Goal: Information Seeking & Learning: Find contact information

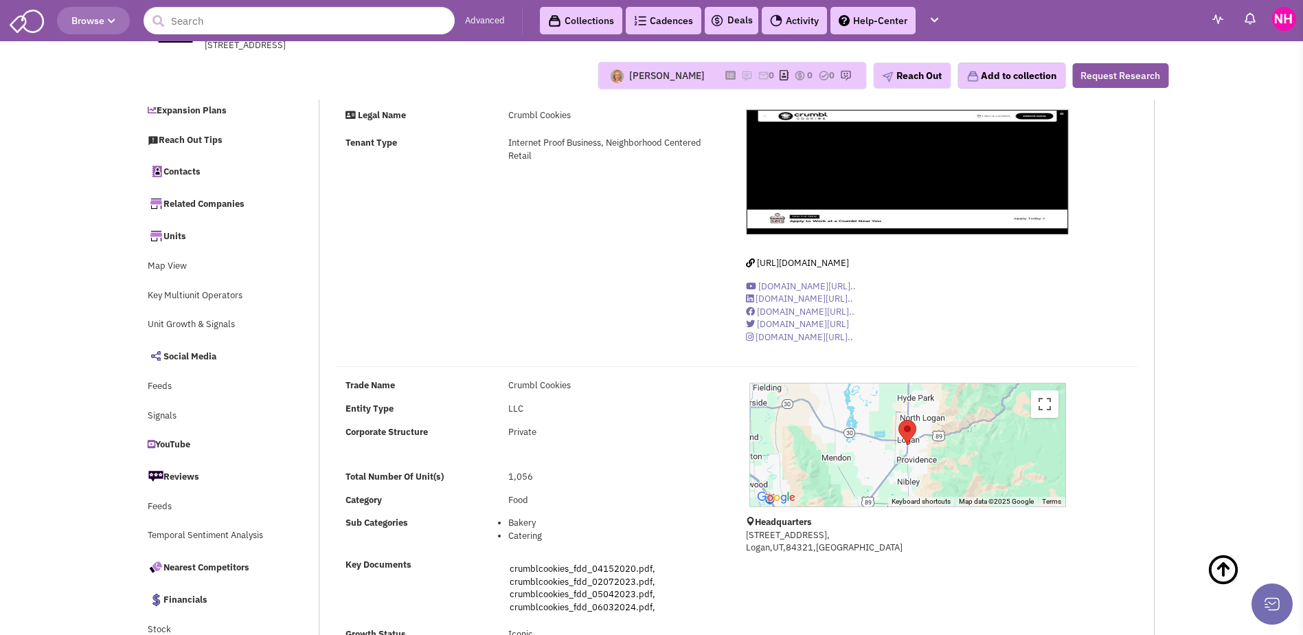
select select
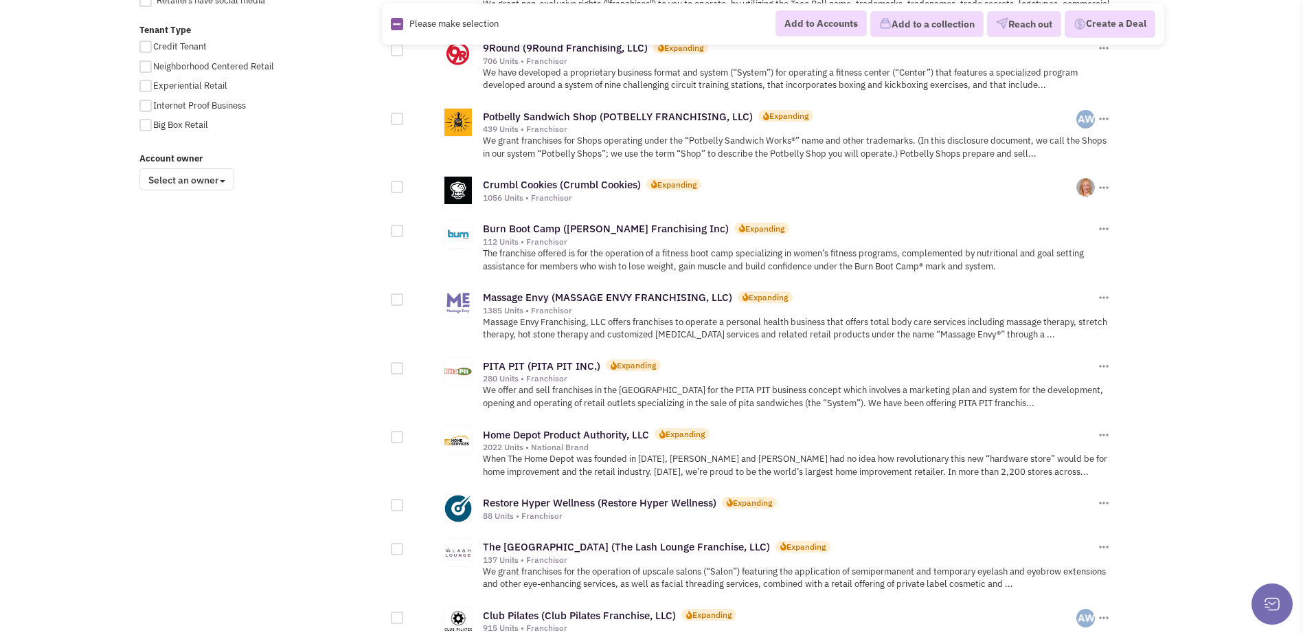
scroll to position [1031, 0]
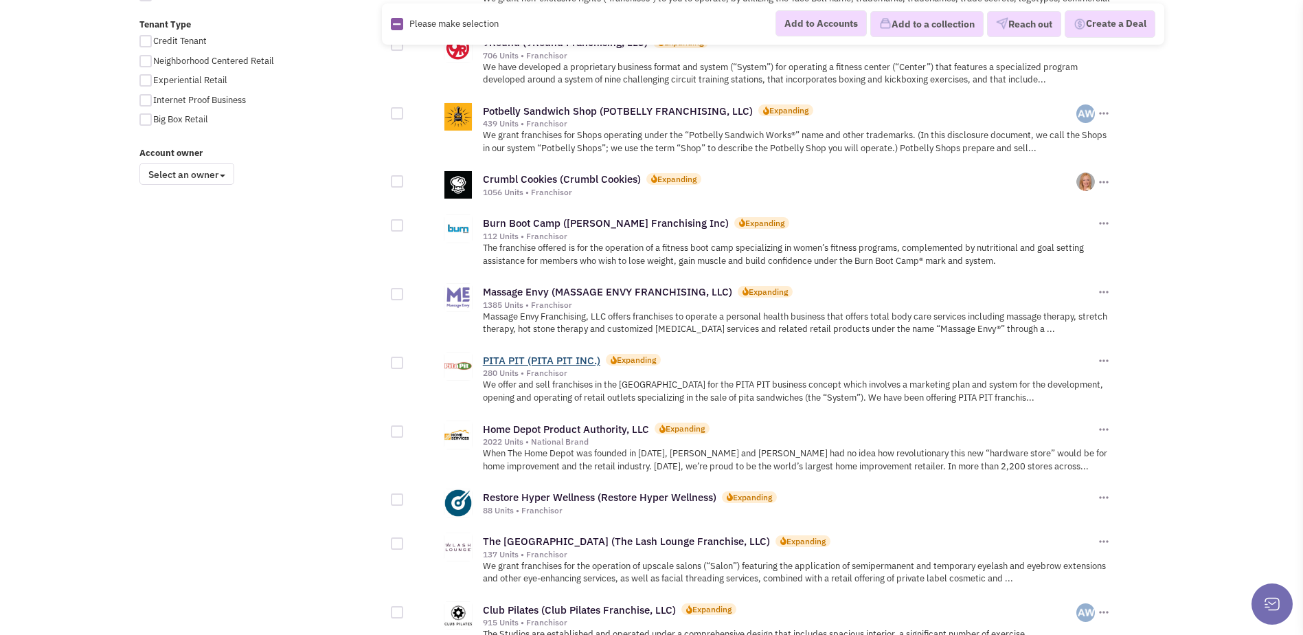
click at [585, 354] on link "PITA PIT (PITA PIT INC.)" at bounding box center [541, 360] width 117 height 13
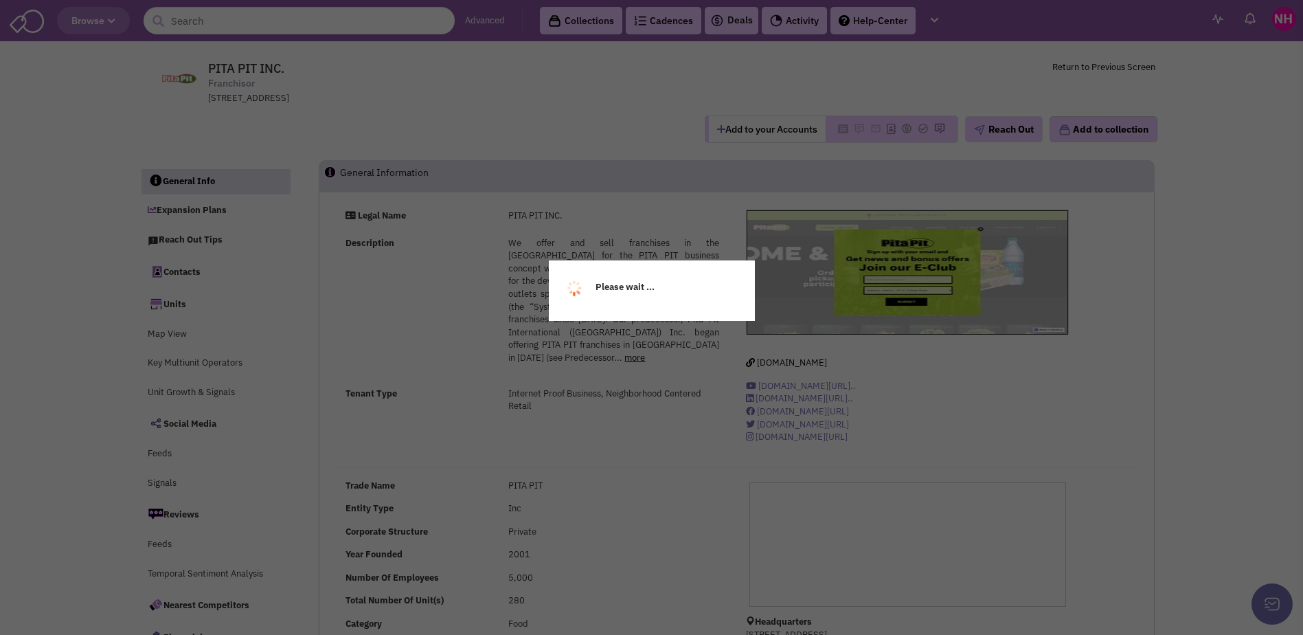
select select
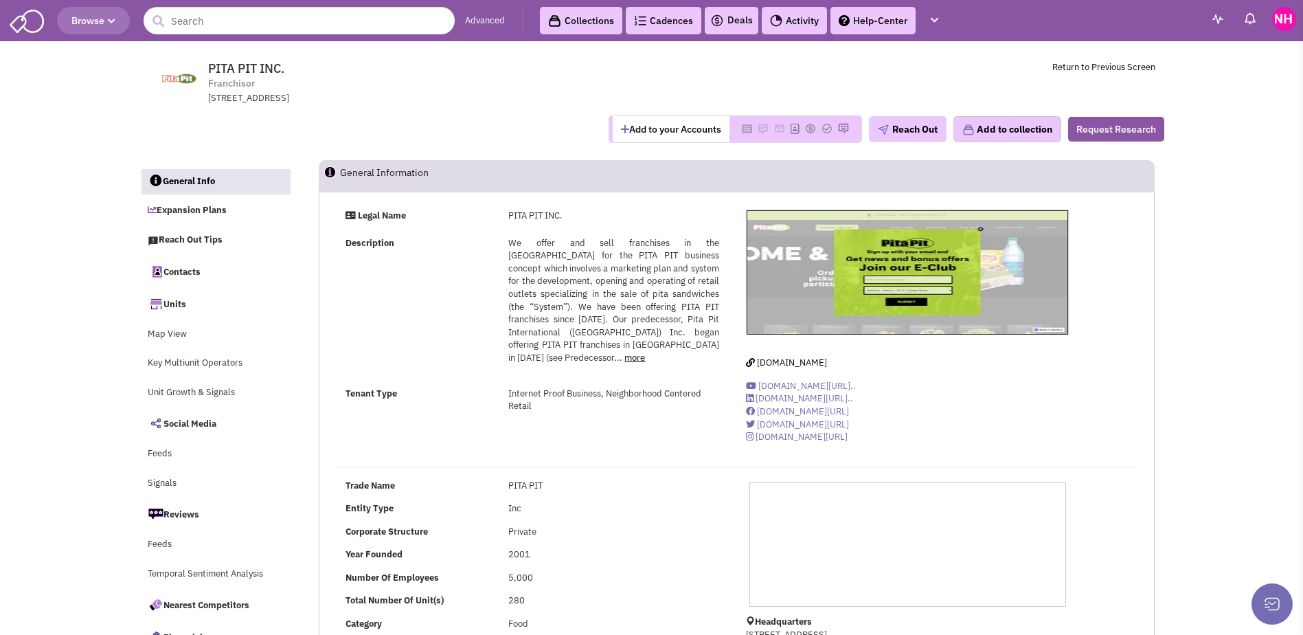
select select
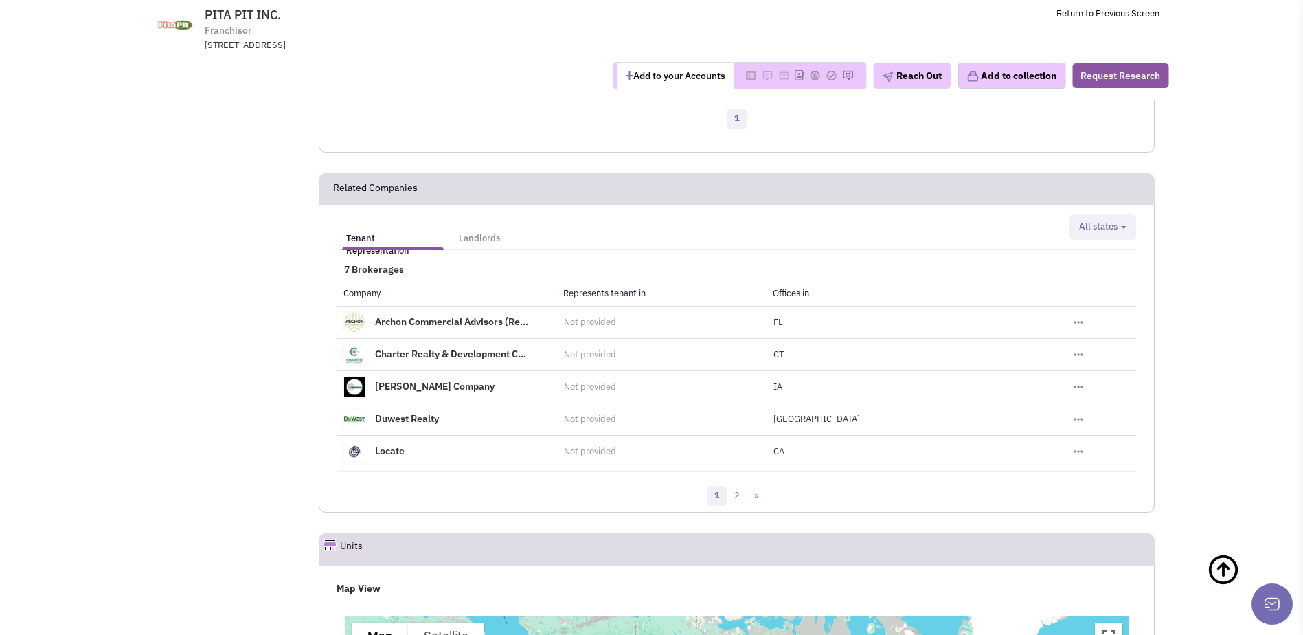
scroll to position [1788, 0]
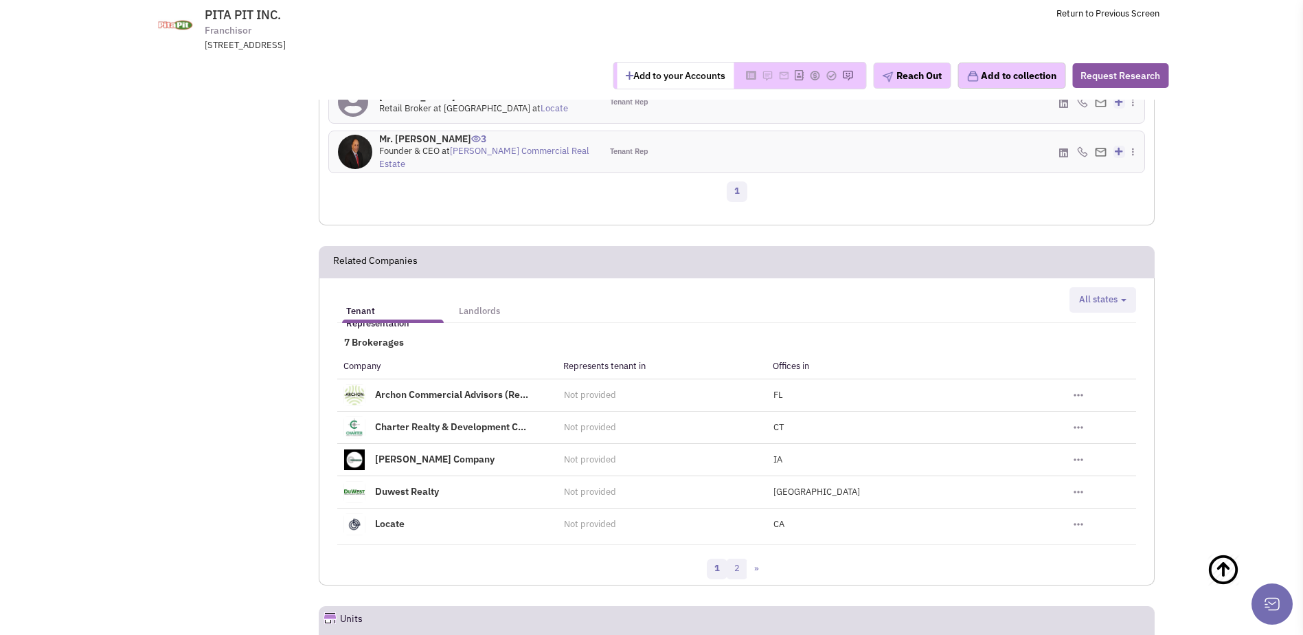
click at [737, 573] on link "2" at bounding box center [737, 569] width 21 height 21
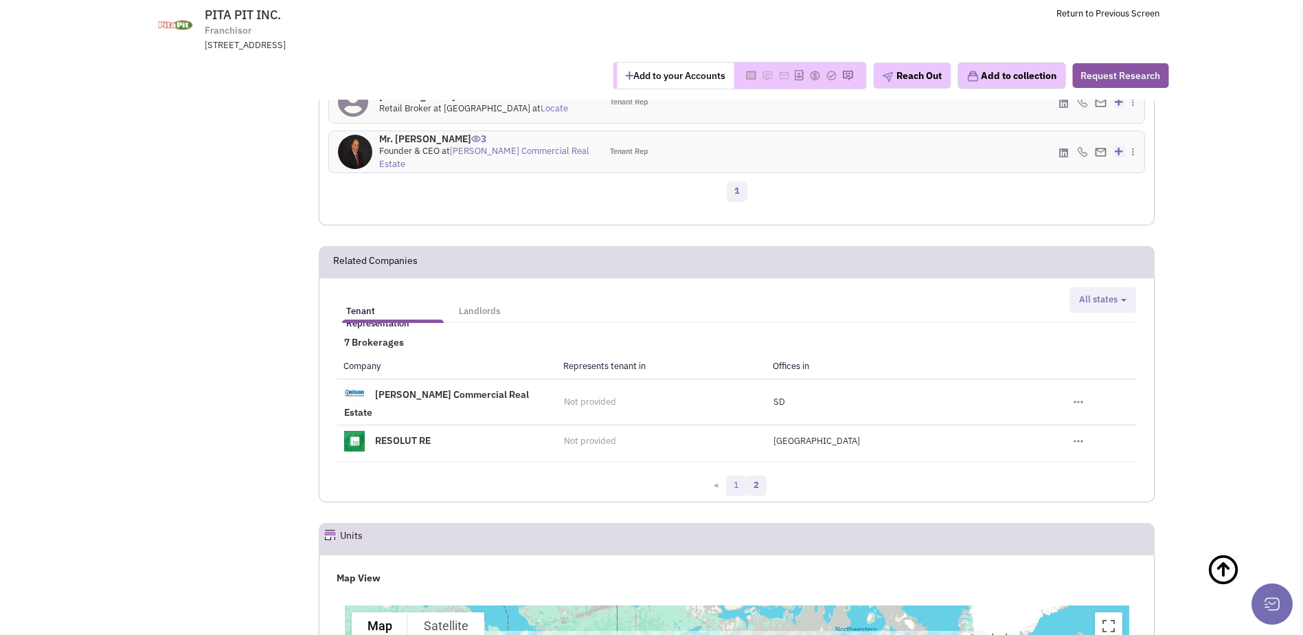
click at [734, 475] on link "1" at bounding box center [736, 485] width 21 height 21
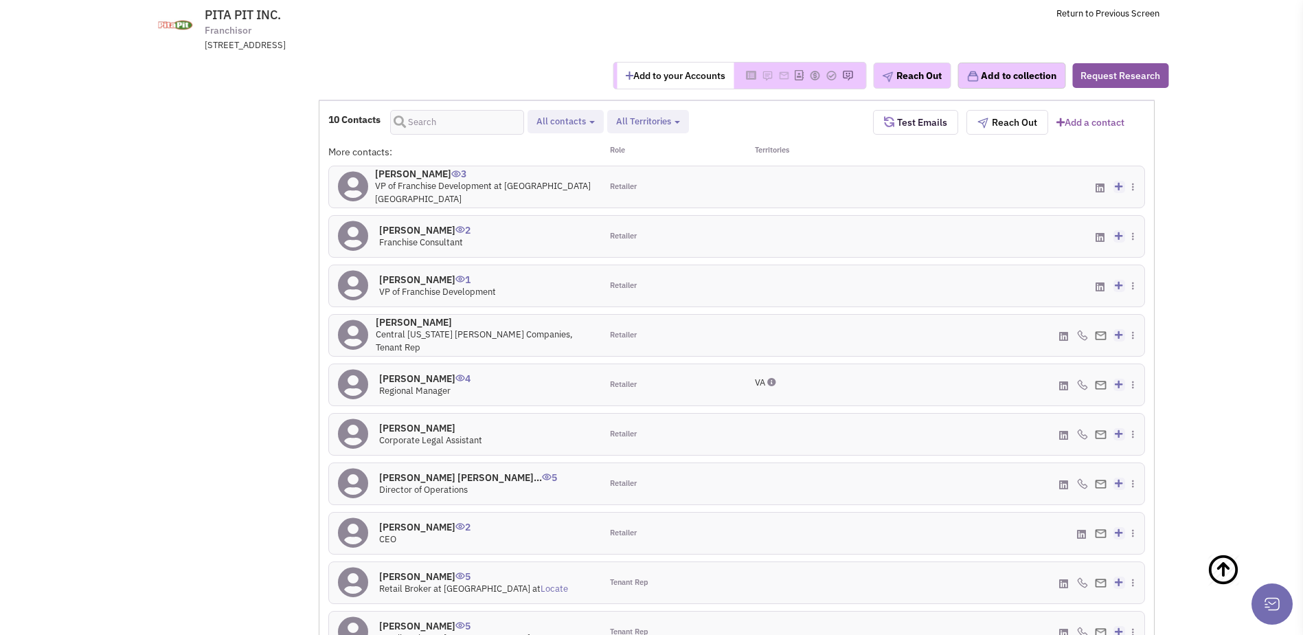
scroll to position [1238, 0]
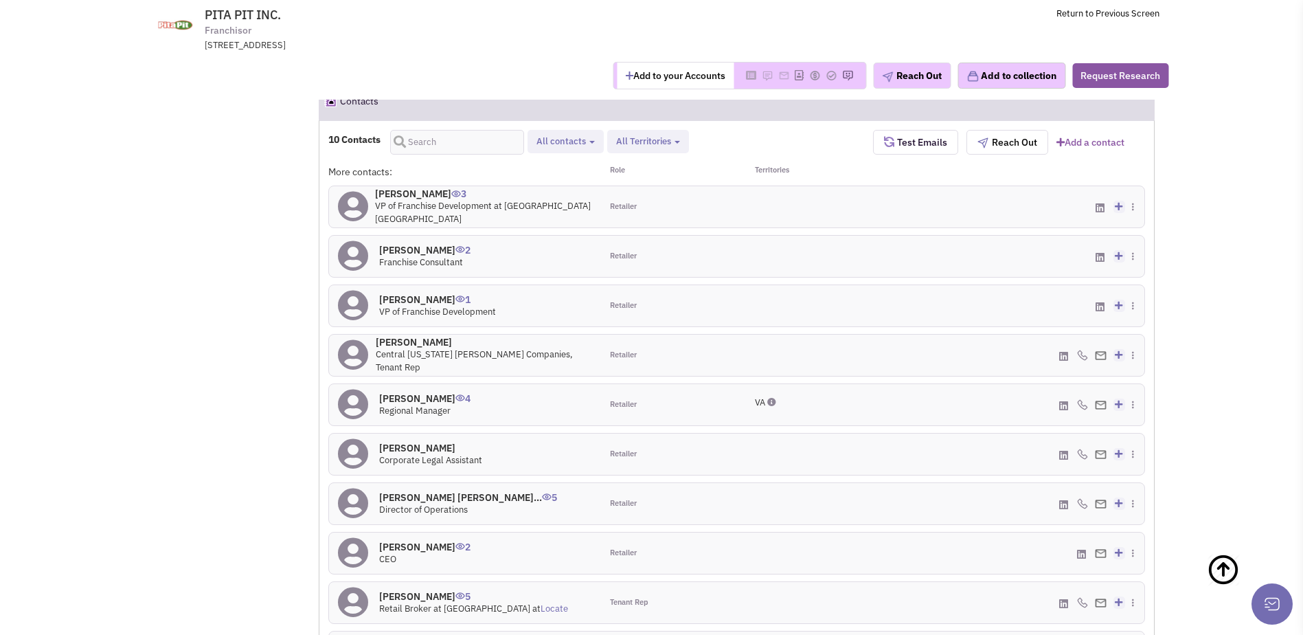
click at [401, 200] on h4 "William Wilfong 3" at bounding box center [483, 194] width 217 height 12
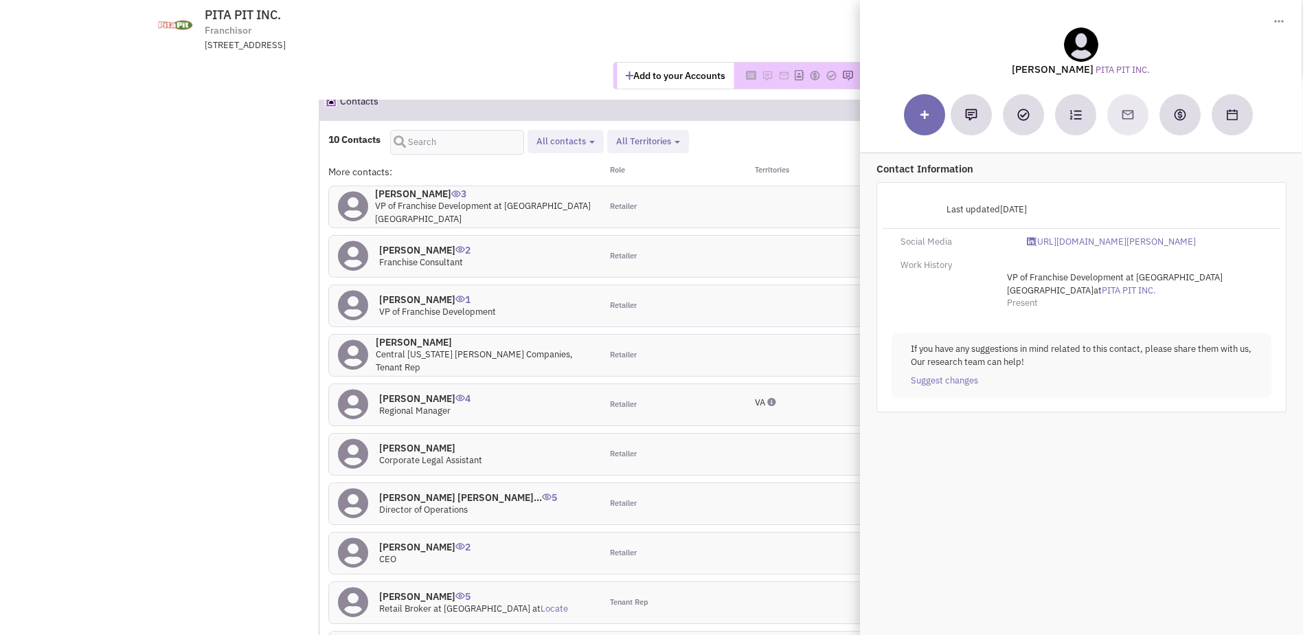
click at [761, 225] on div at bounding box center [805, 206] width 136 height 41
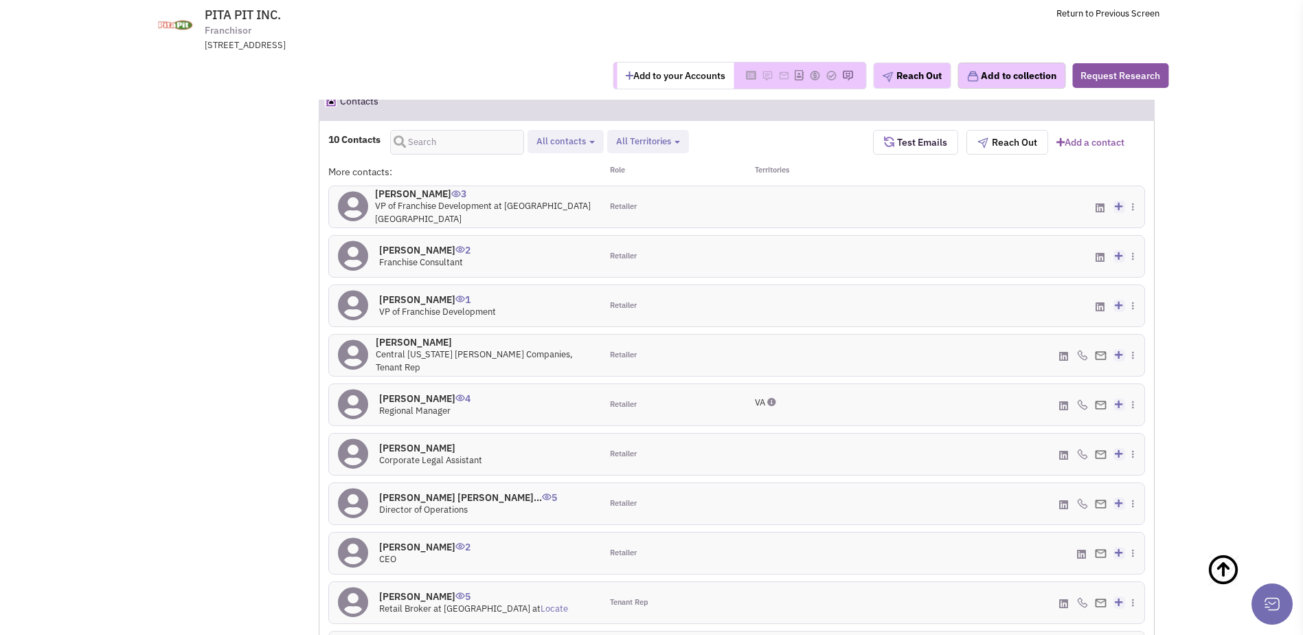
click at [741, 300] on div at bounding box center [805, 305] width 136 height 41
click at [431, 295] on h4 "William Wilfong 1" at bounding box center [437, 299] width 117 height 12
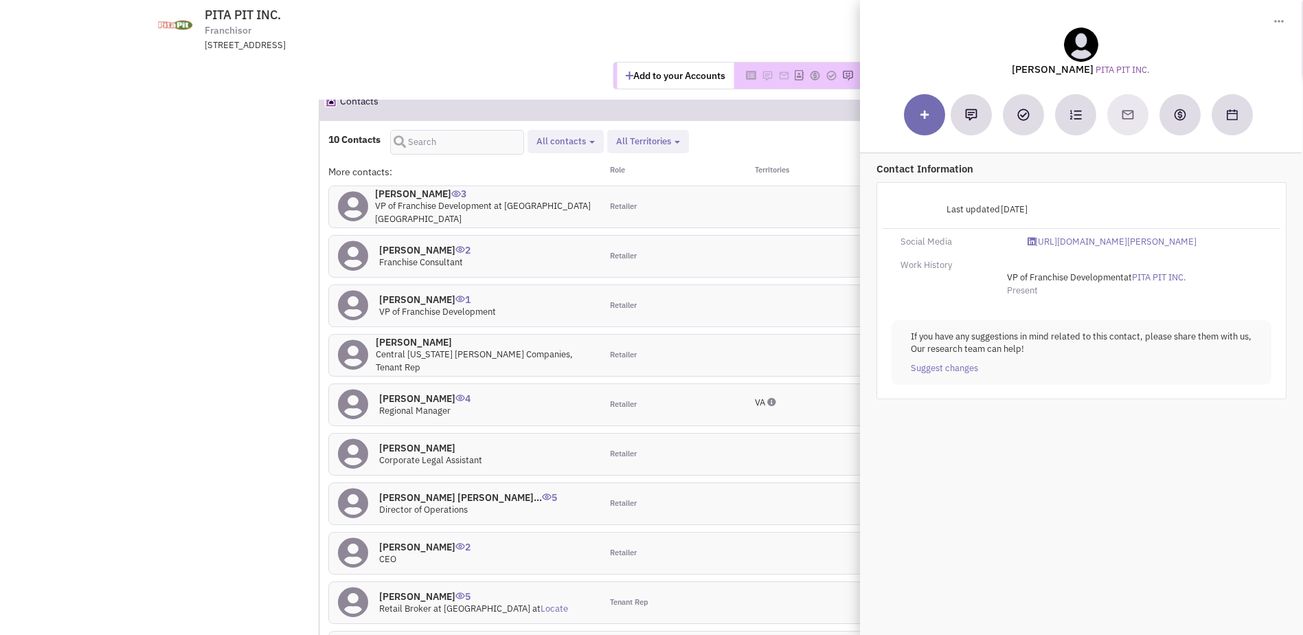
click at [756, 138] on div "10 Contacts Retailer contacts Tenant representatives Site selection decision ma…" at bounding box center [600, 142] width 545 height 25
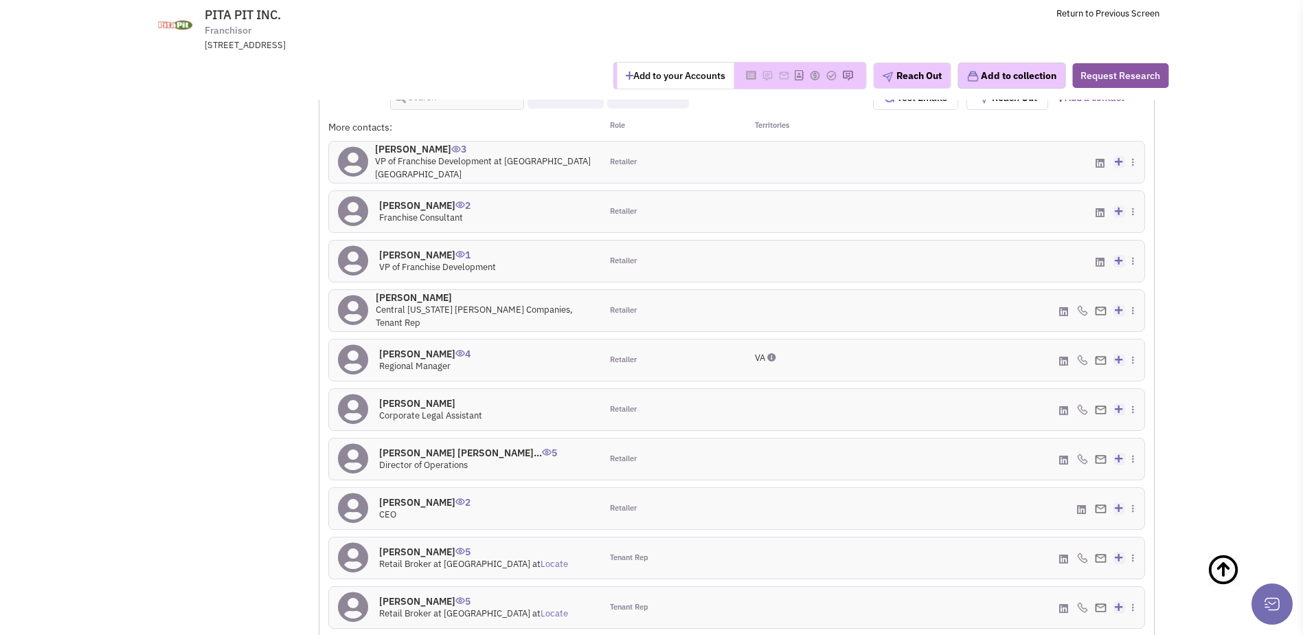
scroll to position [1307, 0]
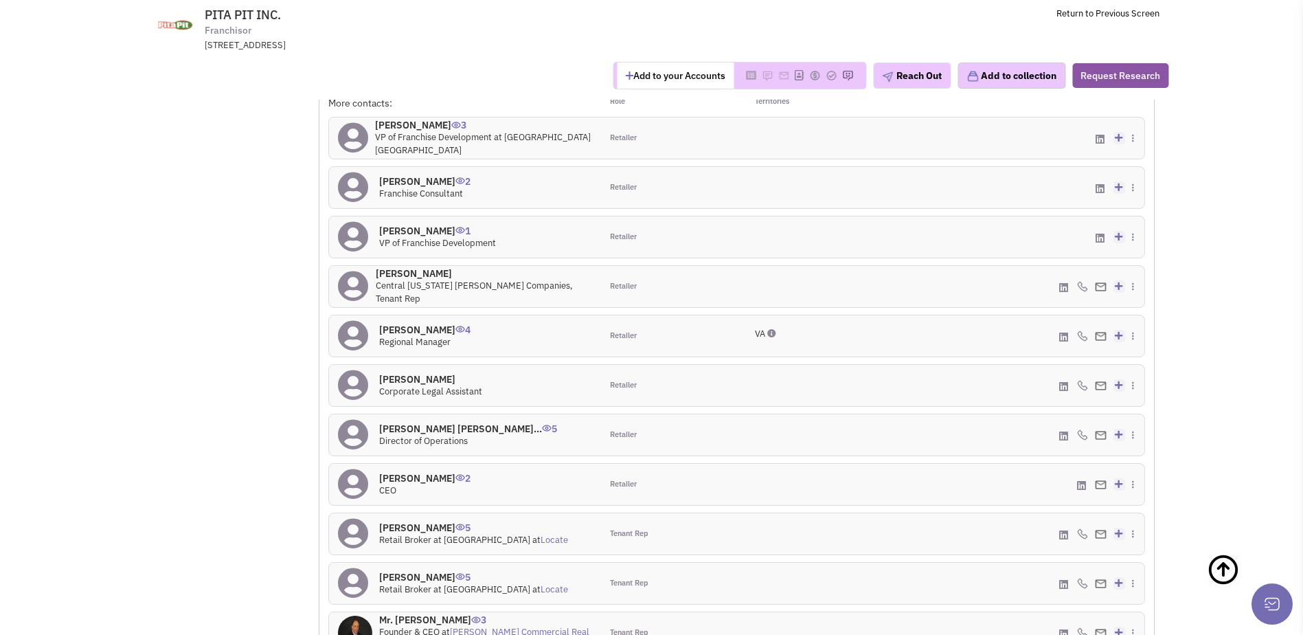
click at [425, 334] on h4 "Zach Dircksen 4" at bounding box center [424, 330] width 91 height 12
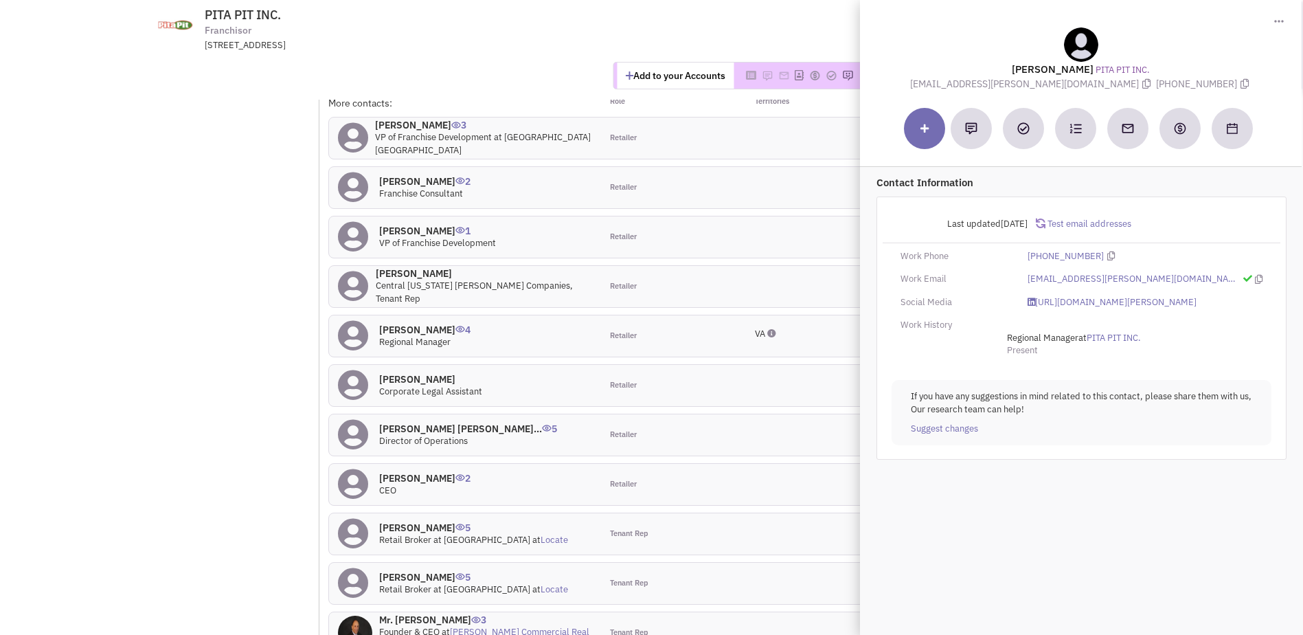
click at [803, 424] on div at bounding box center [805, 434] width 136 height 41
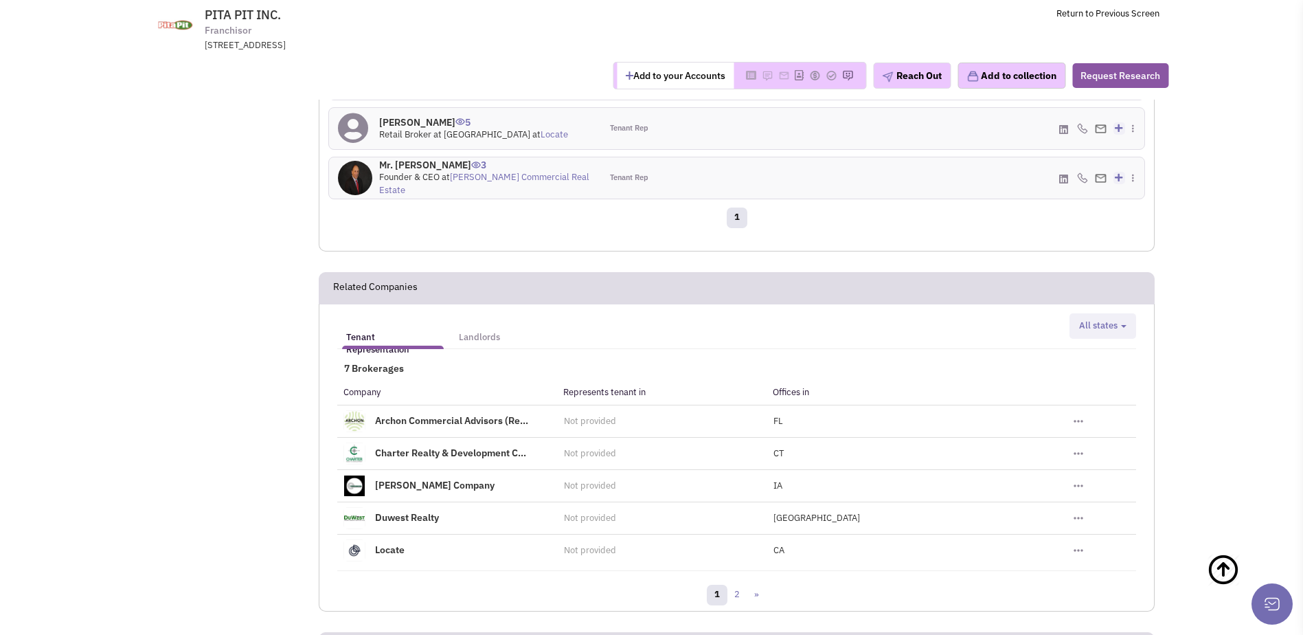
scroll to position [1788, 0]
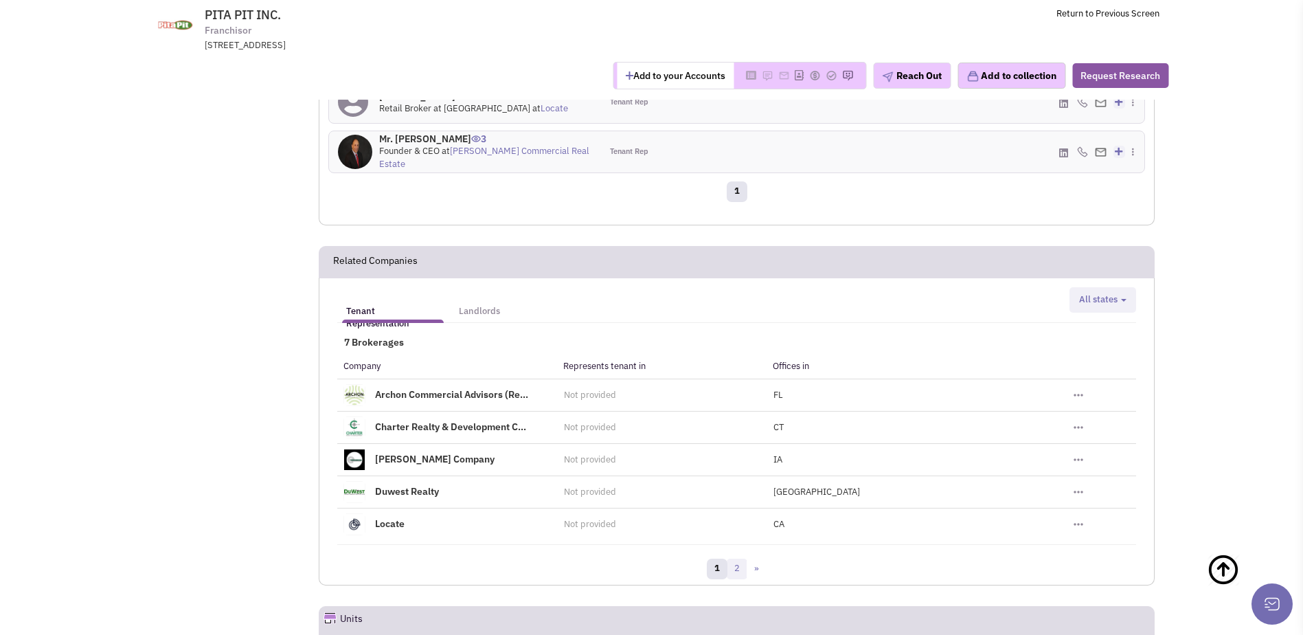
click at [737, 564] on link "2" at bounding box center [737, 569] width 21 height 21
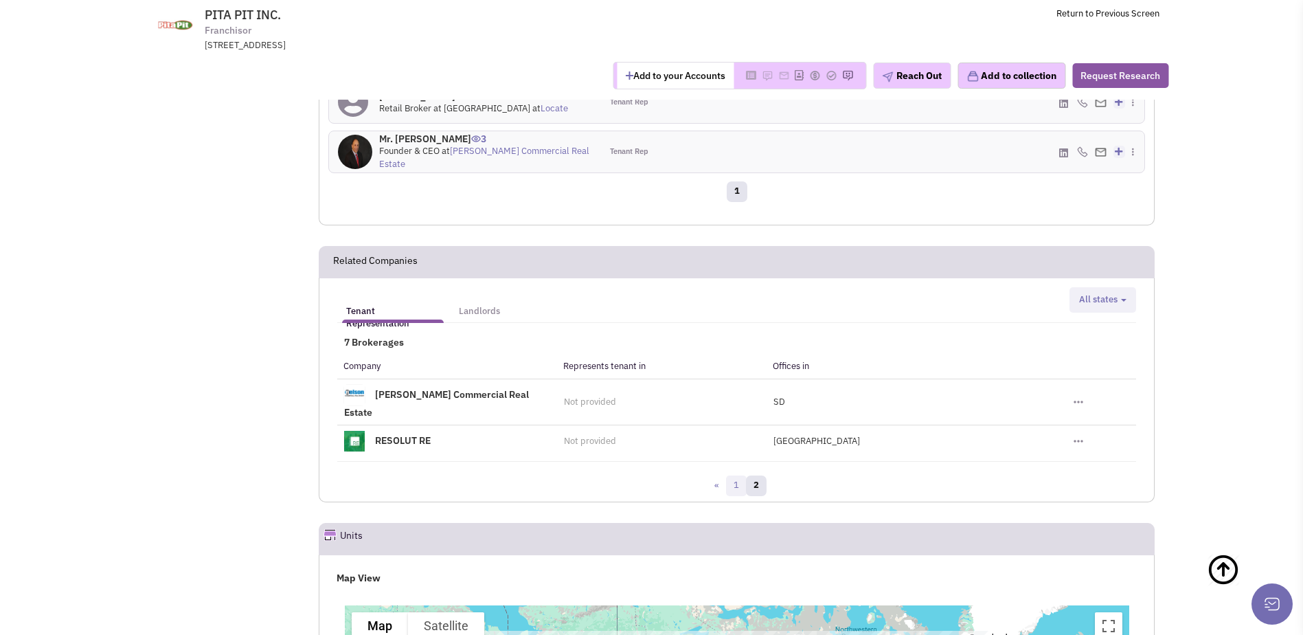
click at [733, 475] on link "1" at bounding box center [736, 485] width 21 height 21
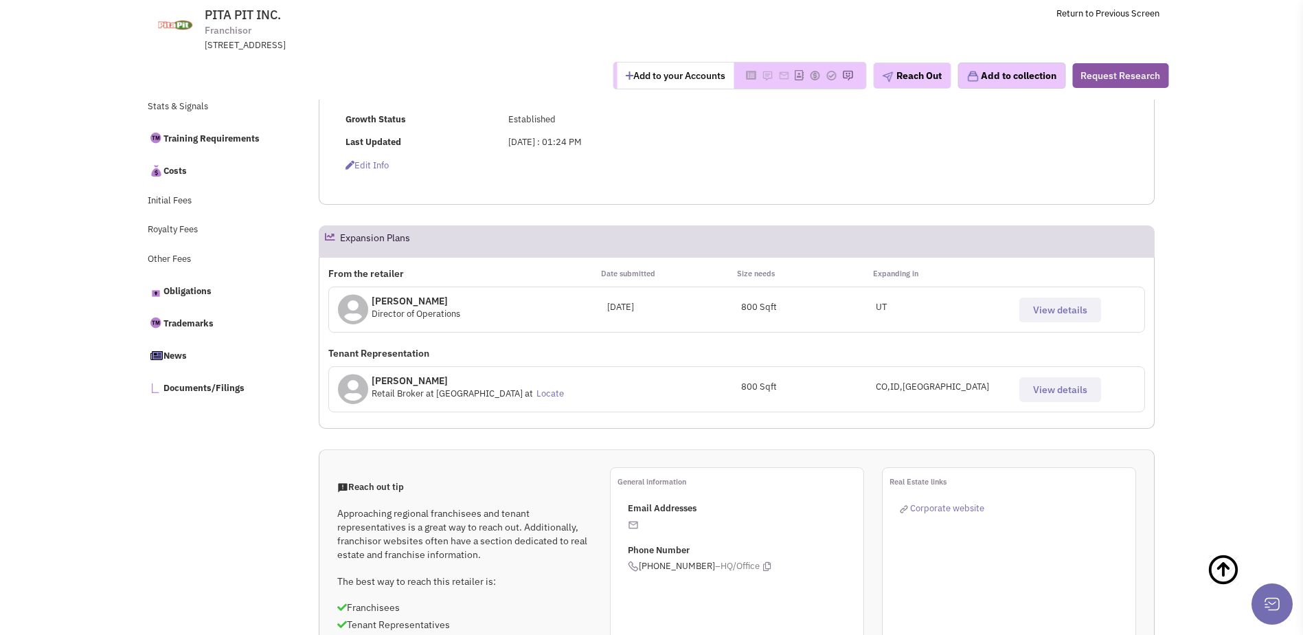
scroll to position [550, 0]
click at [1068, 17] on link "Return to Previous Screen" at bounding box center [1108, 14] width 103 height 12
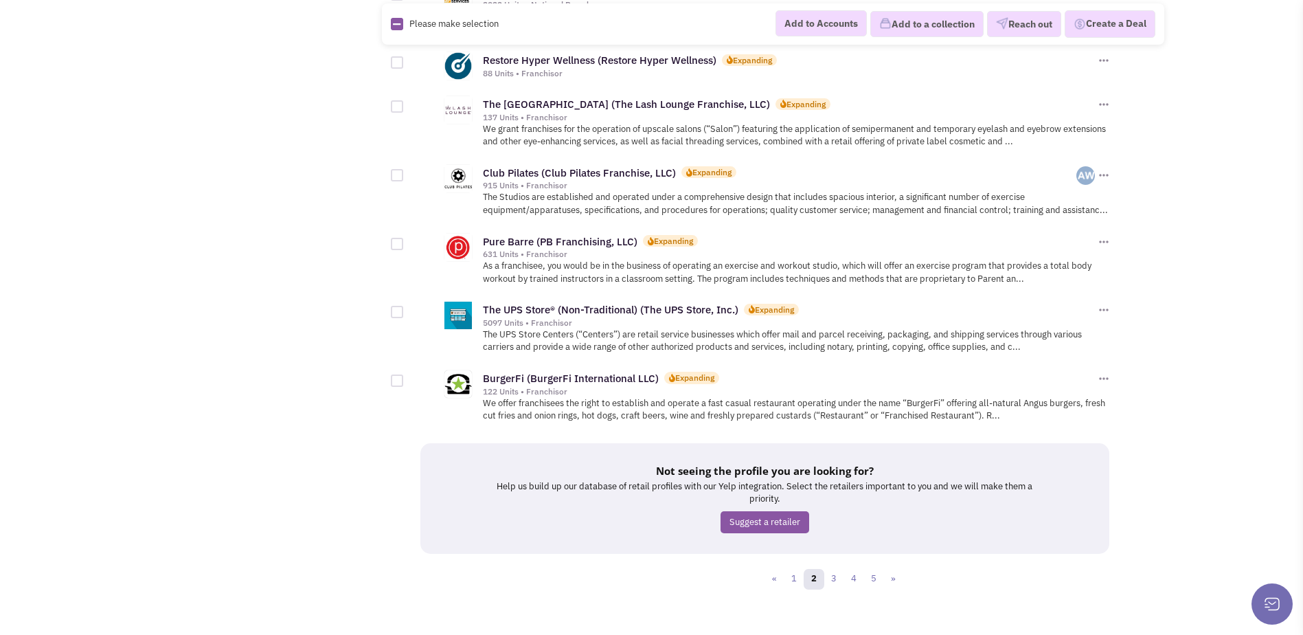
scroll to position [1471, 0]
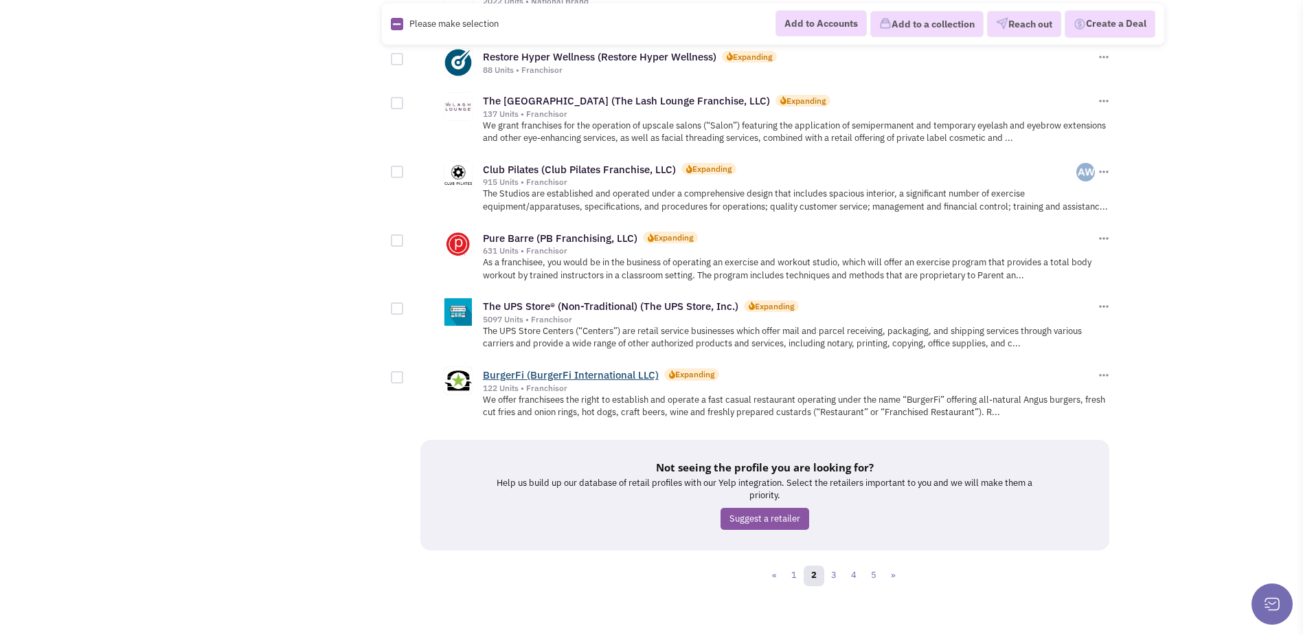
click at [635, 368] on link "BurgerFi (BurgerFi International LLC)" at bounding box center [571, 374] width 176 height 13
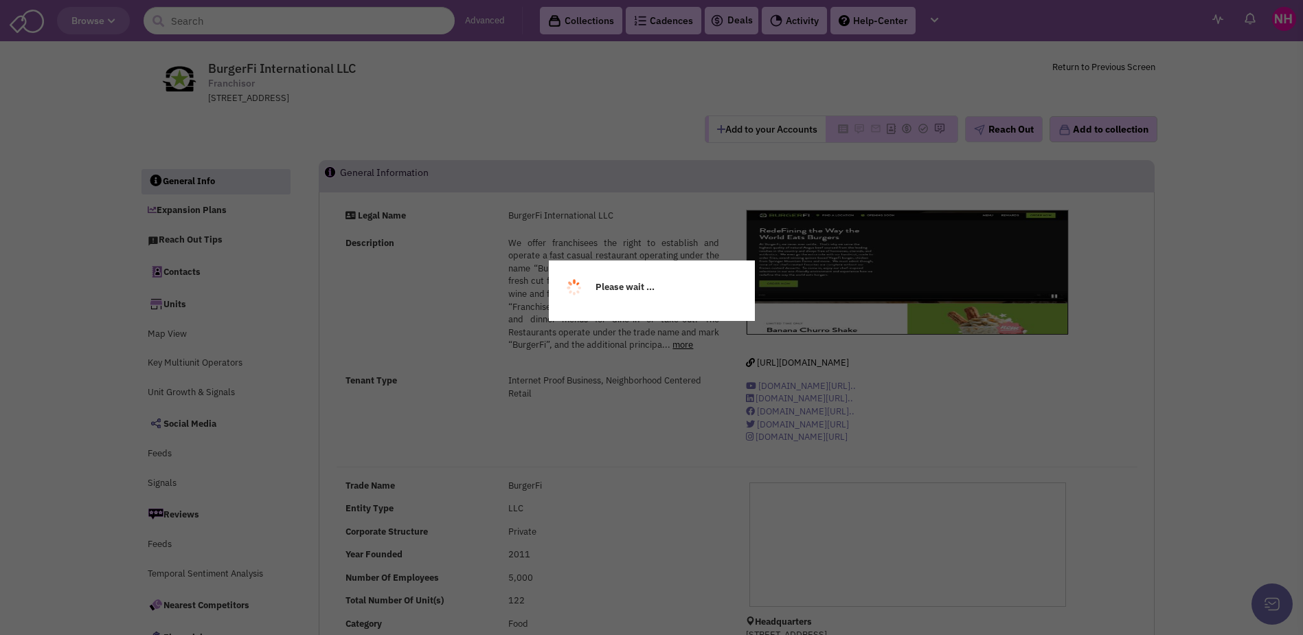
select select
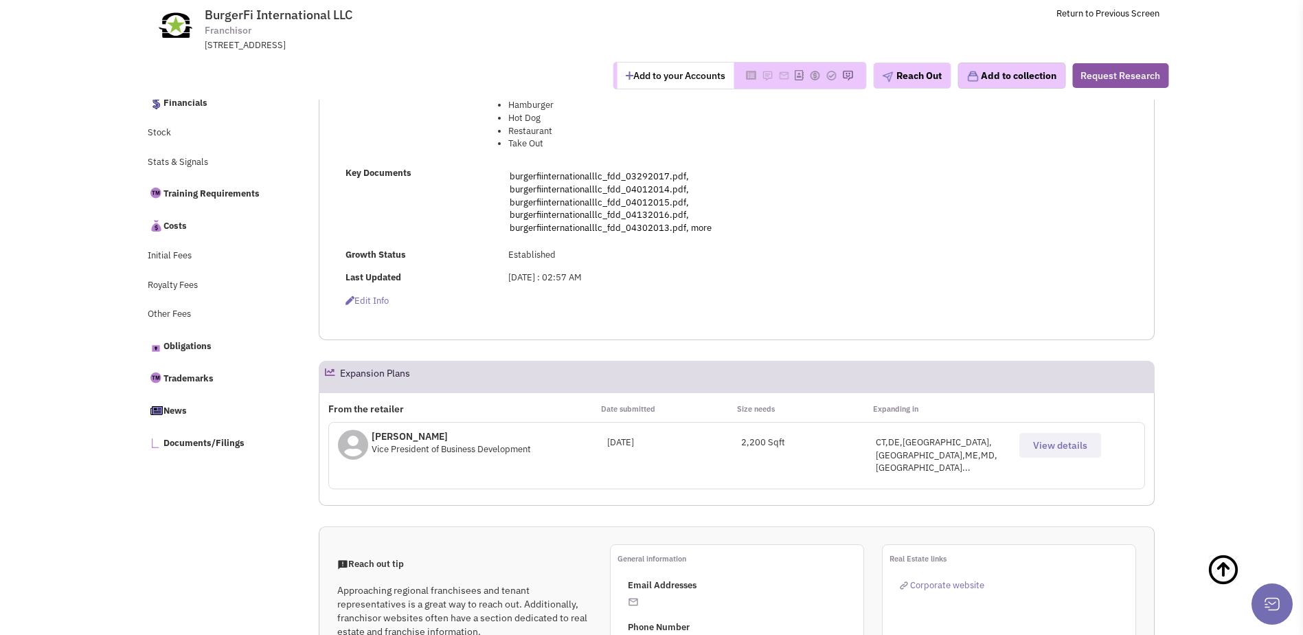
scroll to position [618, 0]
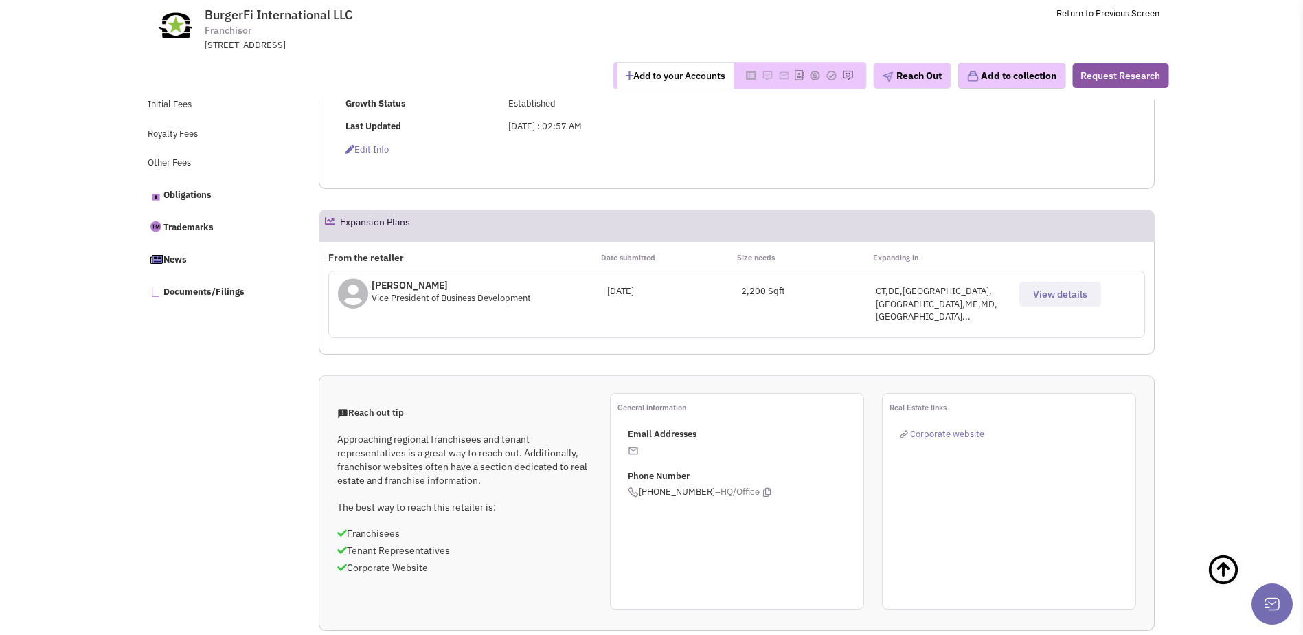
click at [889, 292] on div "CT,DE,FL,GA,ME,MD,MA..." at bounding box center [943, 304] width 135 height 38
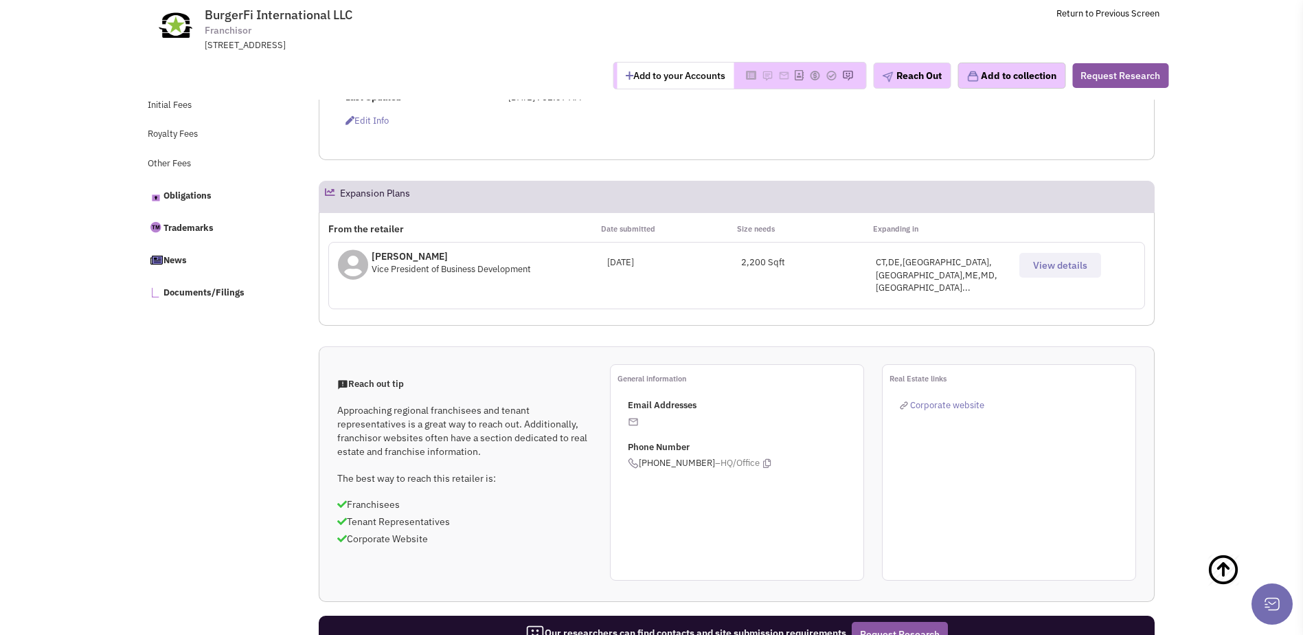
click at [919, 260] on div "CT,DE,FL,GA,ME,MD,MA..." at bounding box center [943, 275] width 135 height 38
click at [1020, 267] on button "View details" at bounding box center [1061, 265] width 82 height 25
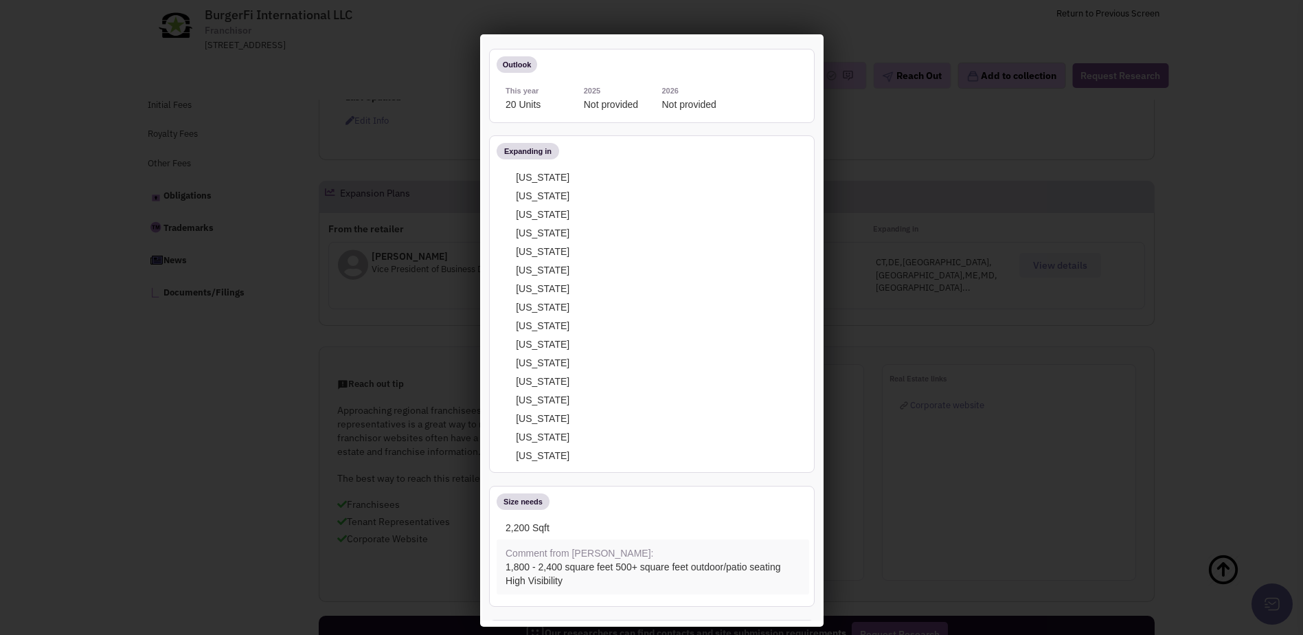
scroll to position [137, 0]
click at [1055, 297] on div at bounding box center [651, 317] width 1303 height 635
click at [1099, 318] on div at bounding box center [651, 317] width 1303 height 635
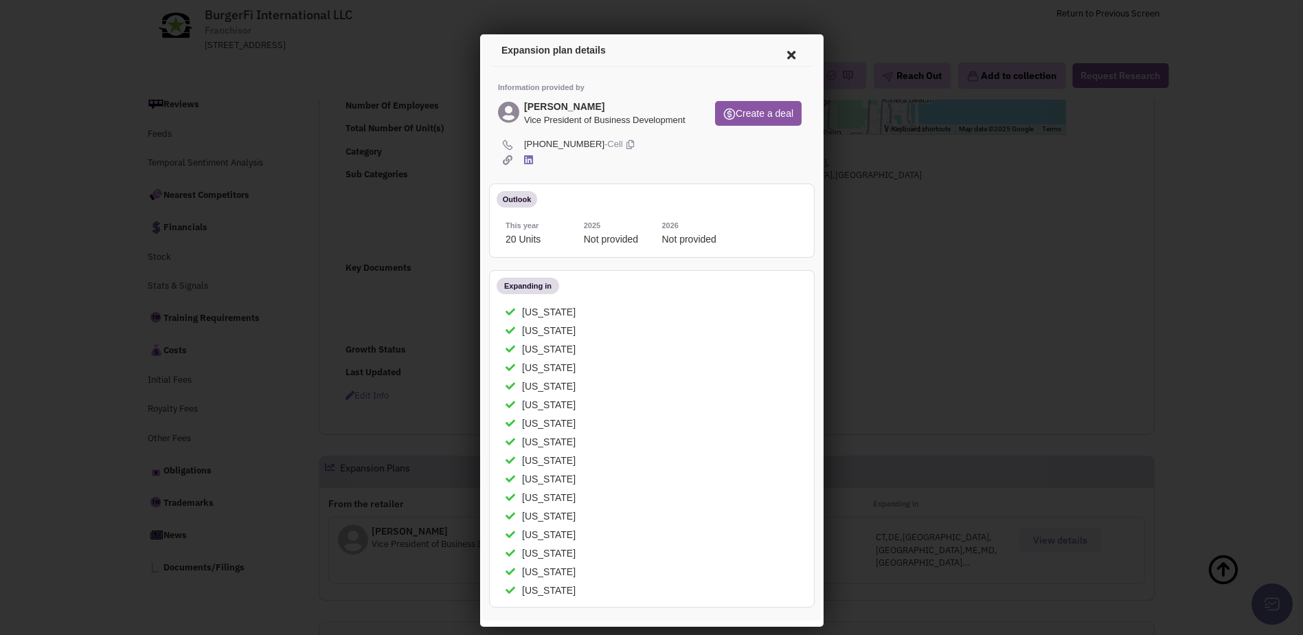
scroll to position [0, 0]
click at [783, 51] on icon at bounding box center [788, 54] width 29 height 33
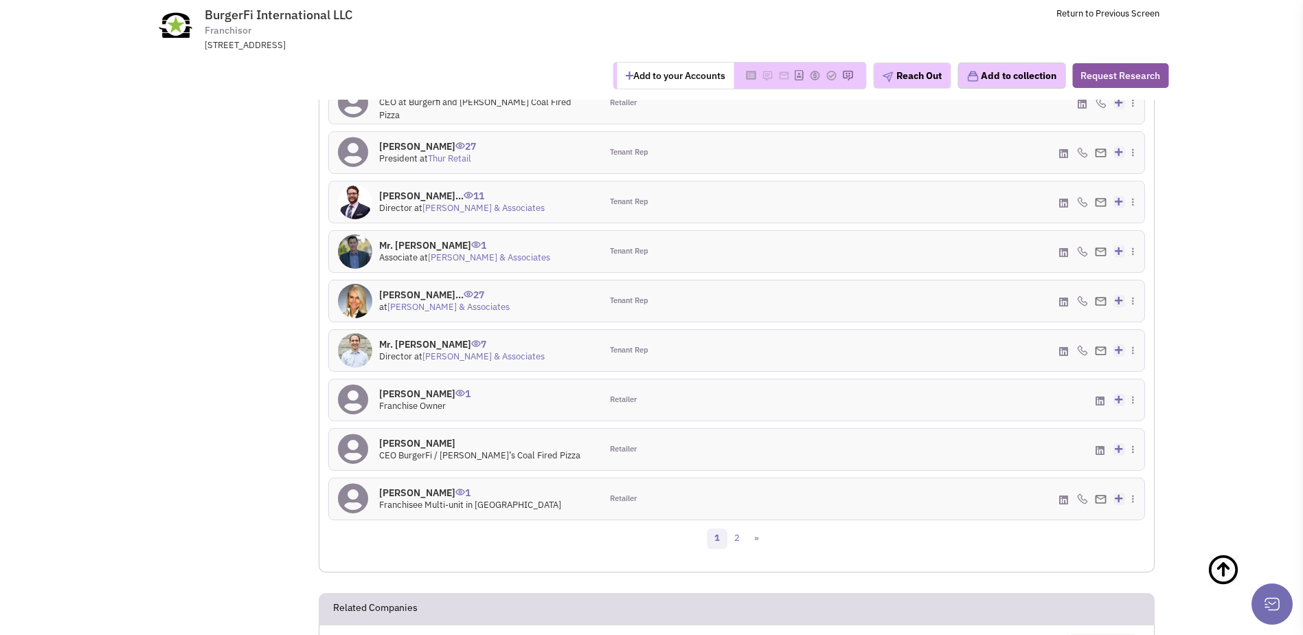
scroll to position [1336, 0]
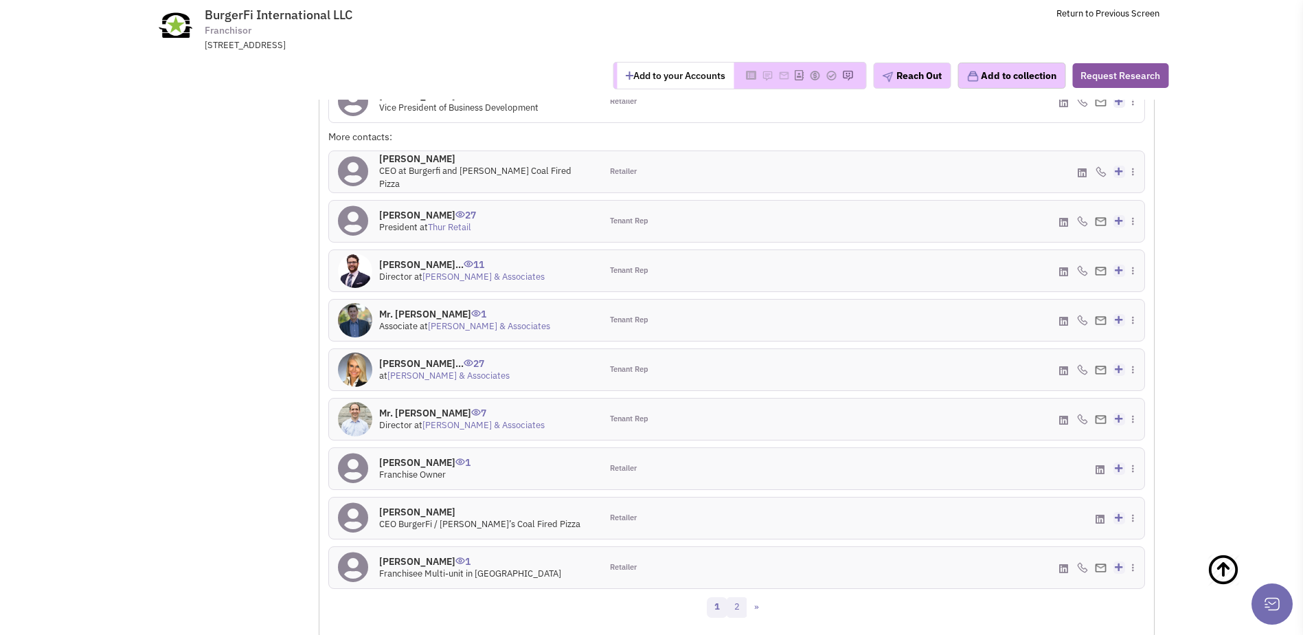
click at [743, 597] on link "2" at bounding box center [737, 607] width 21 height 21
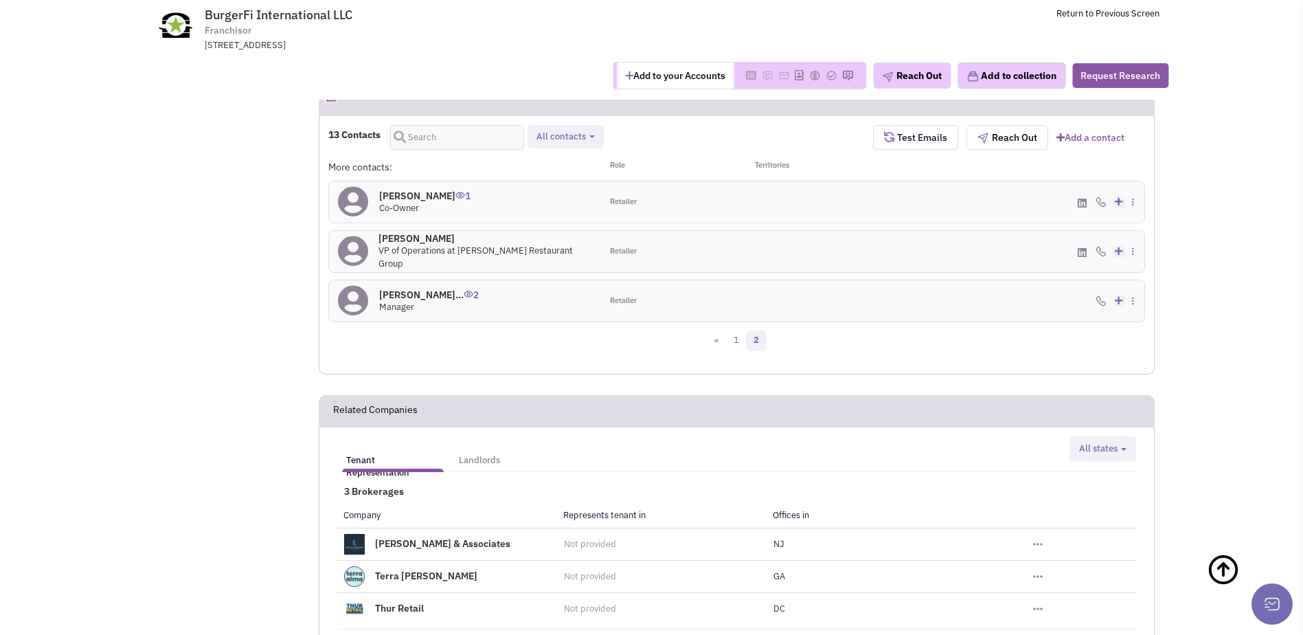
scroll to position [1130, 0]
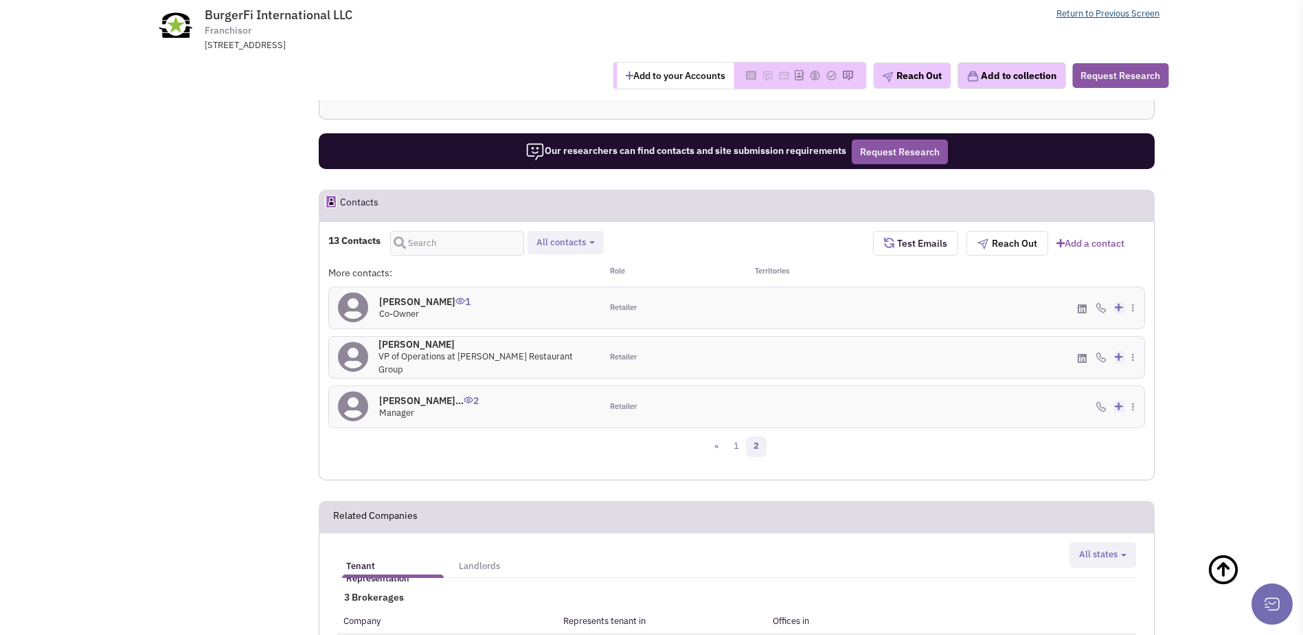
click at [1108, 15] on link "Return to Previous Screen" at bounding box center [1108, 14] width 103 height 12
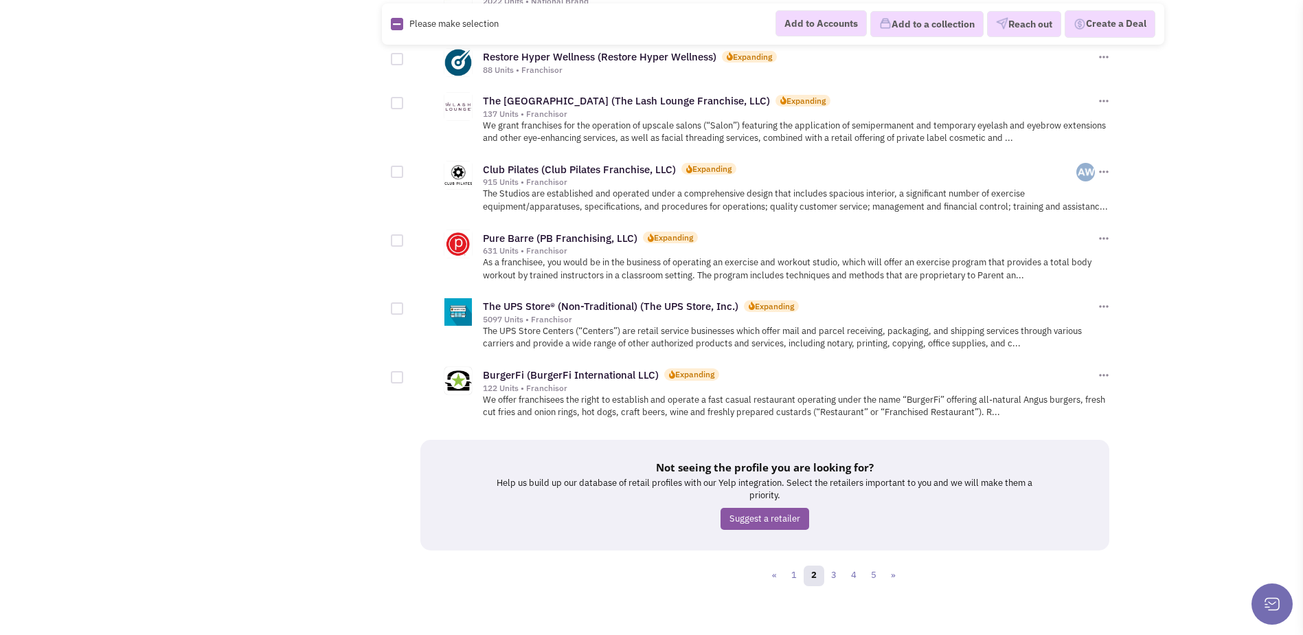
scroll to position [1471, 0]
click at [832, 565] on link "3" at bounding box center [834, 575] width 21 height 21
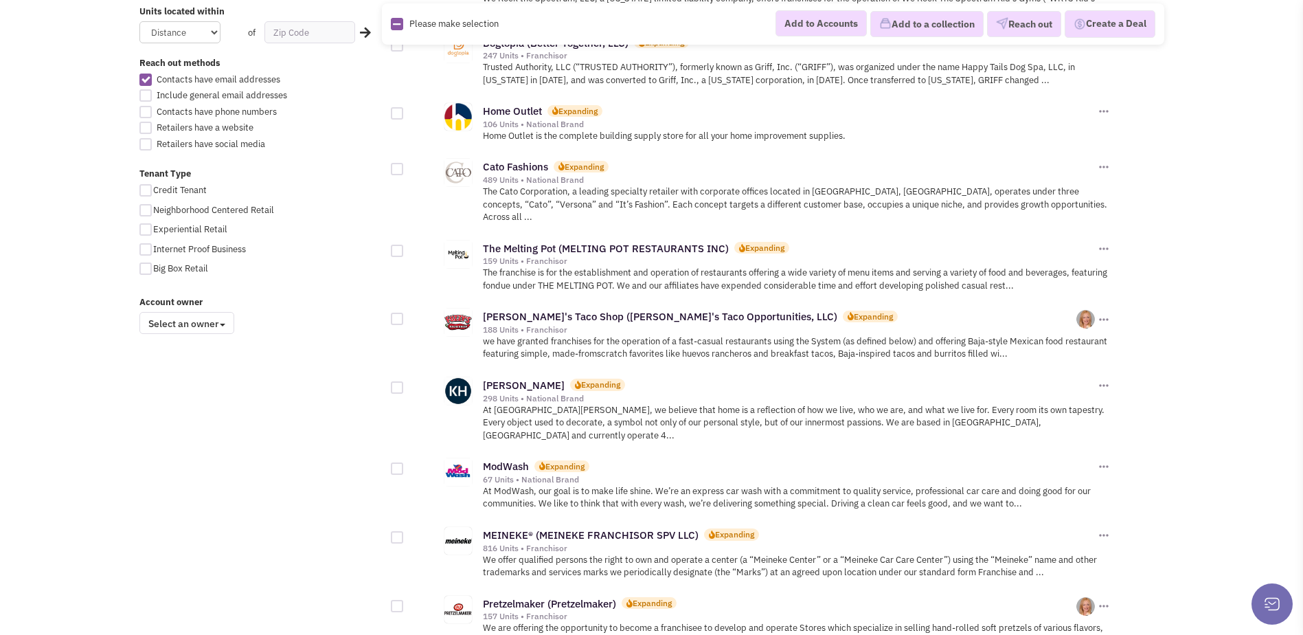
scroll to position [893, 0]
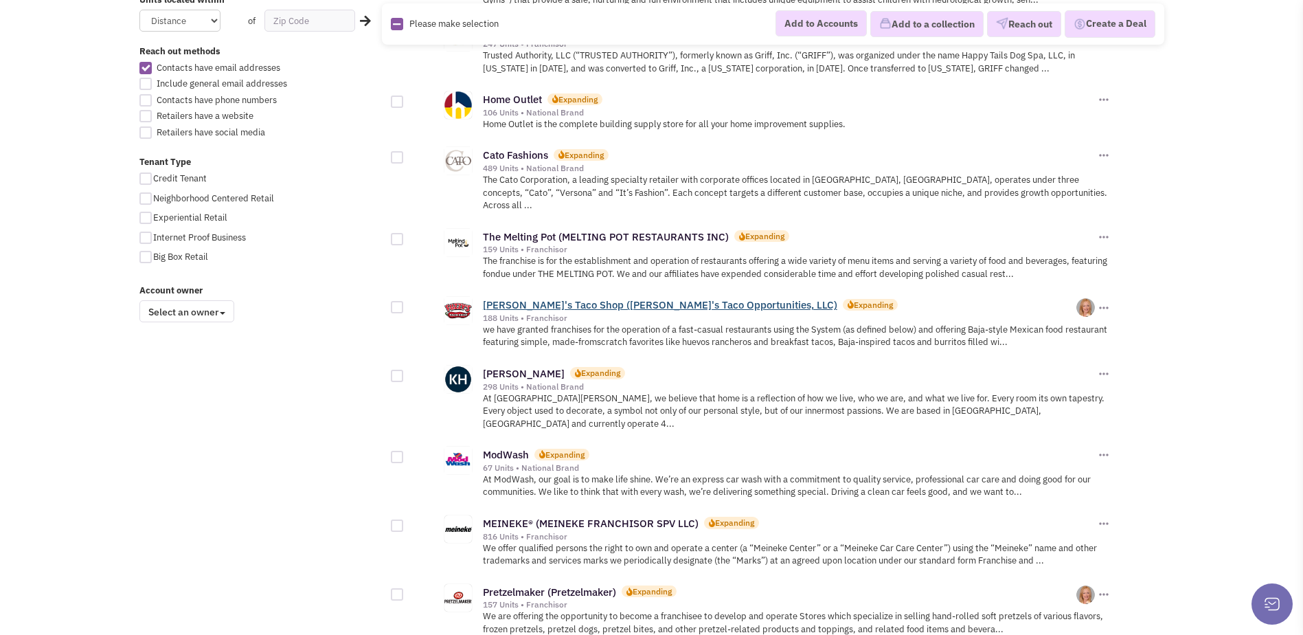
click at [660, 298] on link "Fuzzy's Taco Shop (Fuzzy's Taco Opportunities, LLC)" at bounding box center [660, 304] width 355 height 13
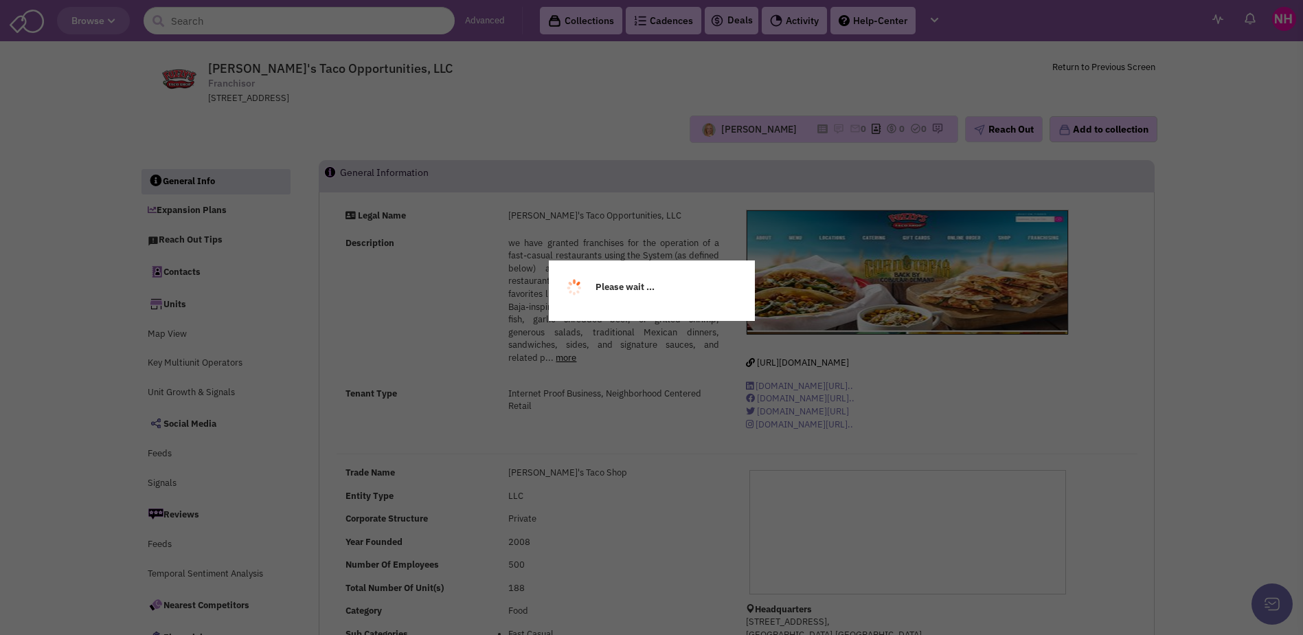
select select
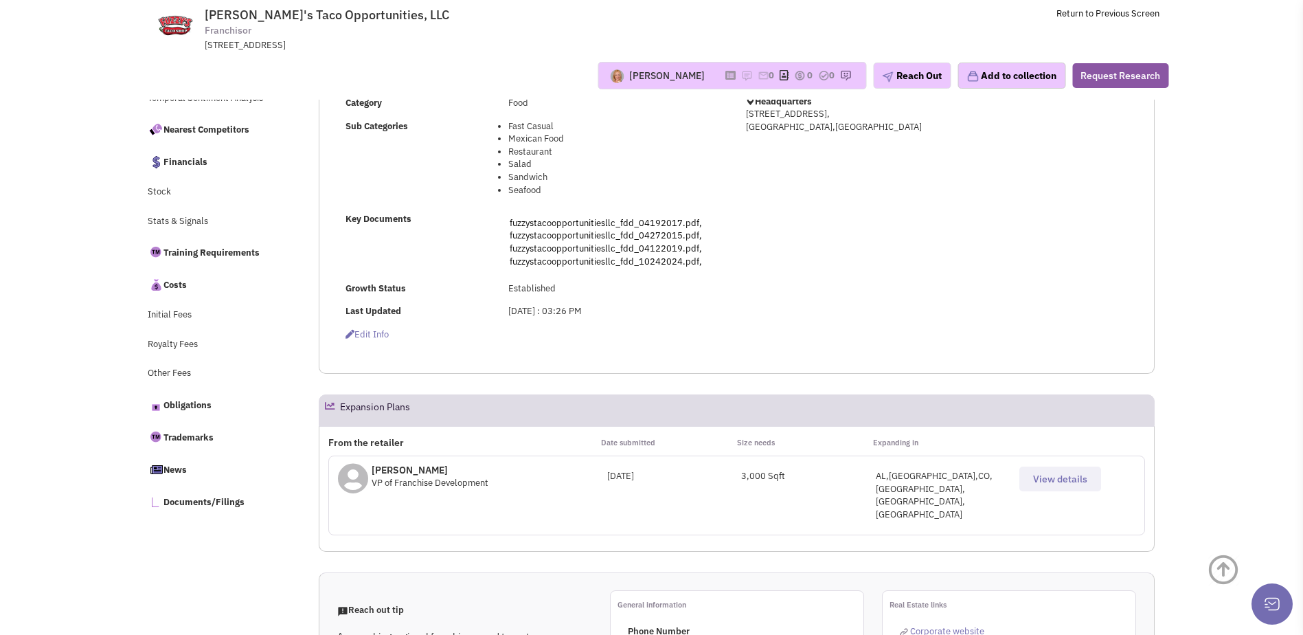
scroll to position [412, 0]
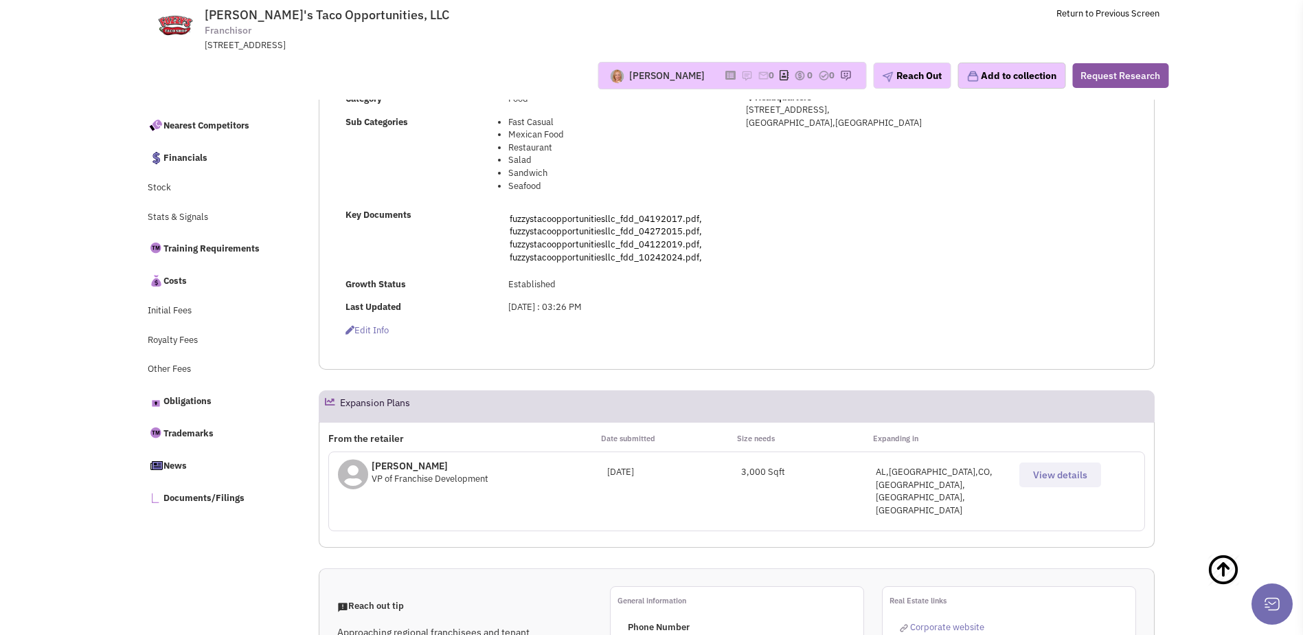
click at [1079, 481] on span "View details" at bounding box center [1060, 475] width 54 height 12
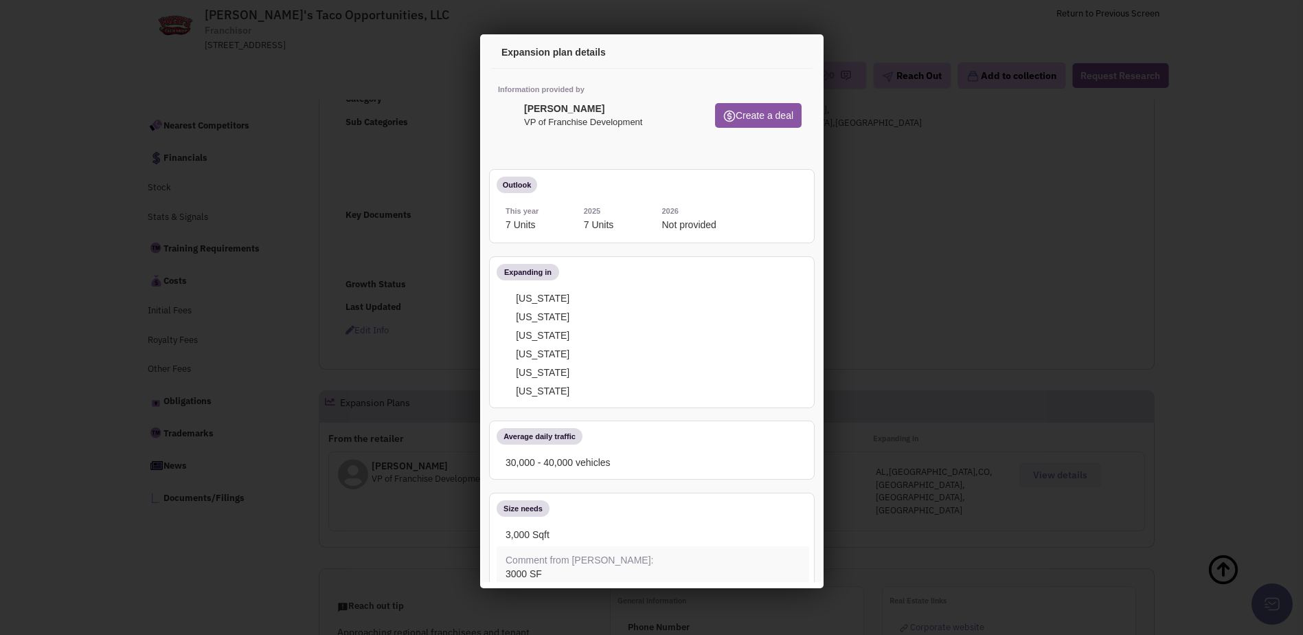
scroll to position [0, 0]
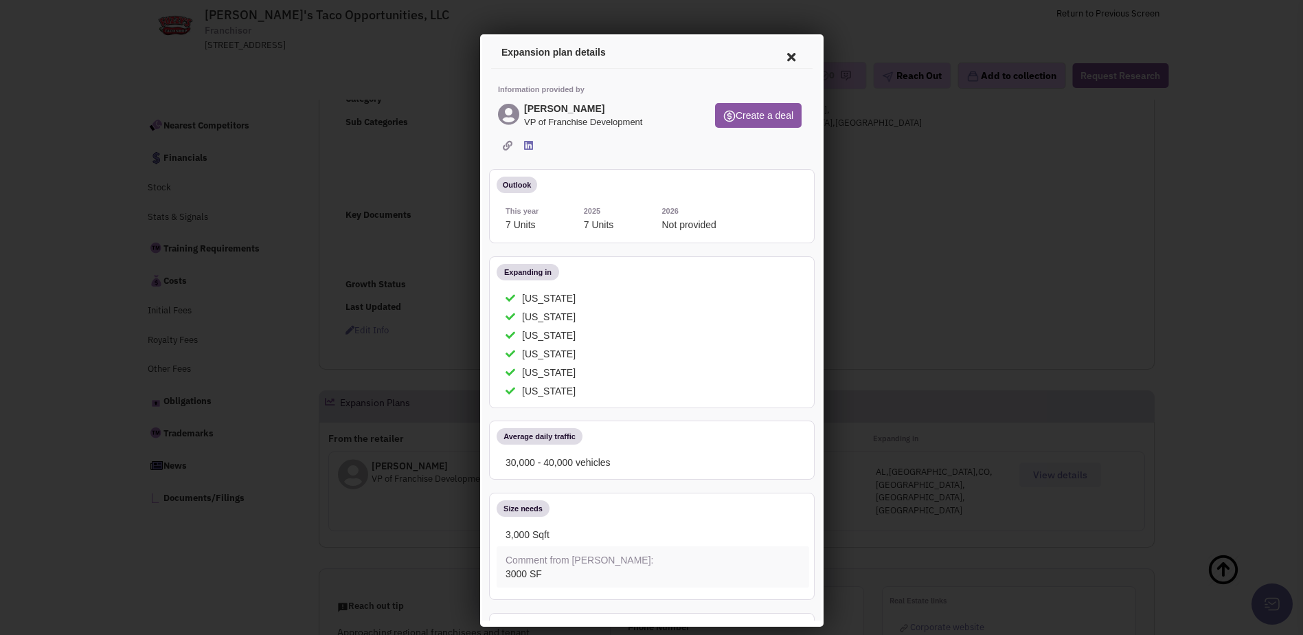
click at [778, 56] on icon at bounding box center [788, 54] width 29 height 33
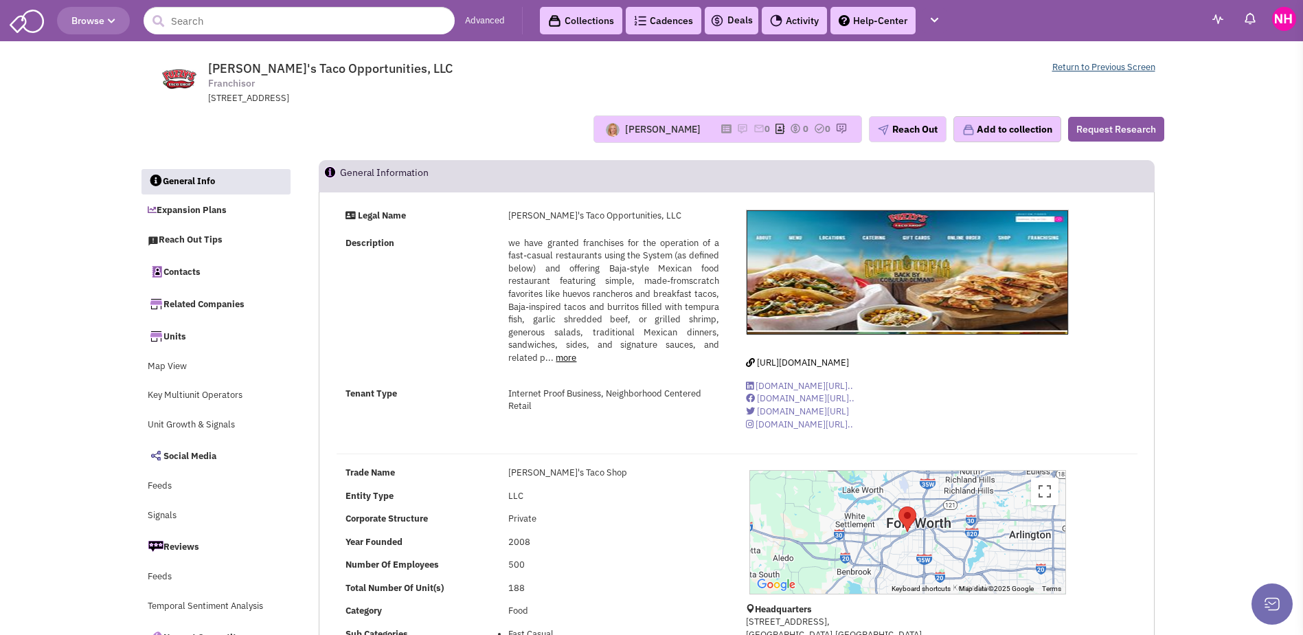
click at [1100, 65] on link "Return to Previous Screen" at bounding box center [1104, 67] width 103 height 12
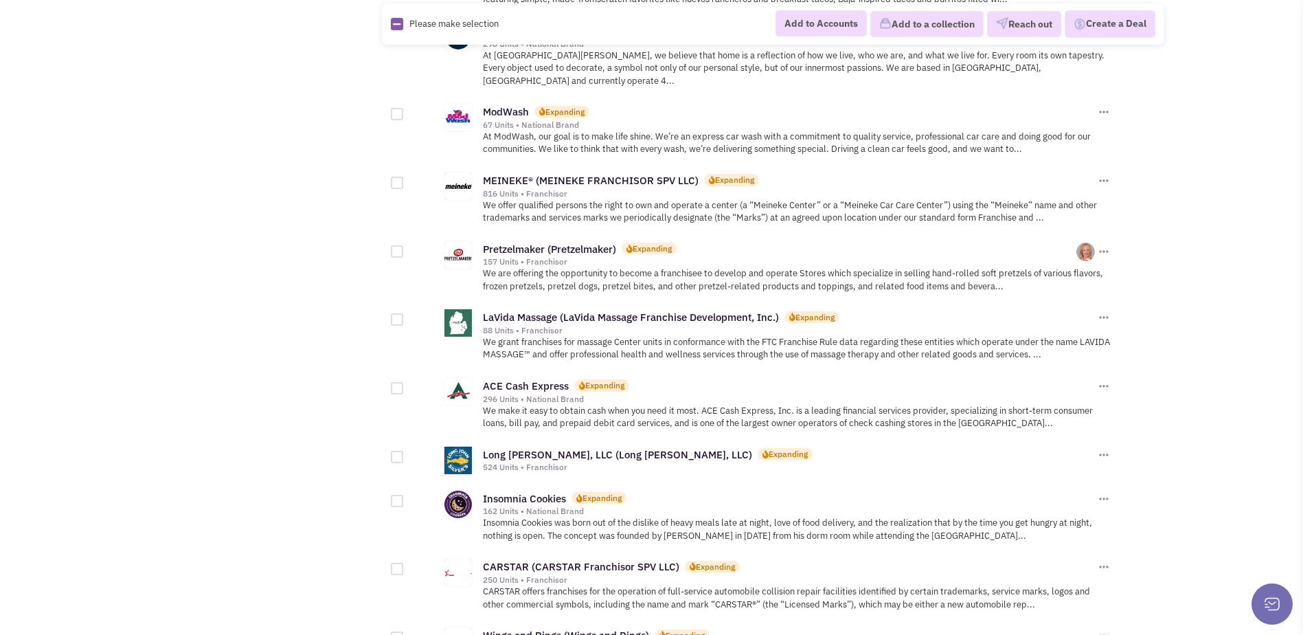
scroll to position [1237, 0]
click at [684, 310] on link "LaVida Massage (LaVida Massage Franchise Development, Inc.)" at bounding box center [631, 316] width 296 height 13
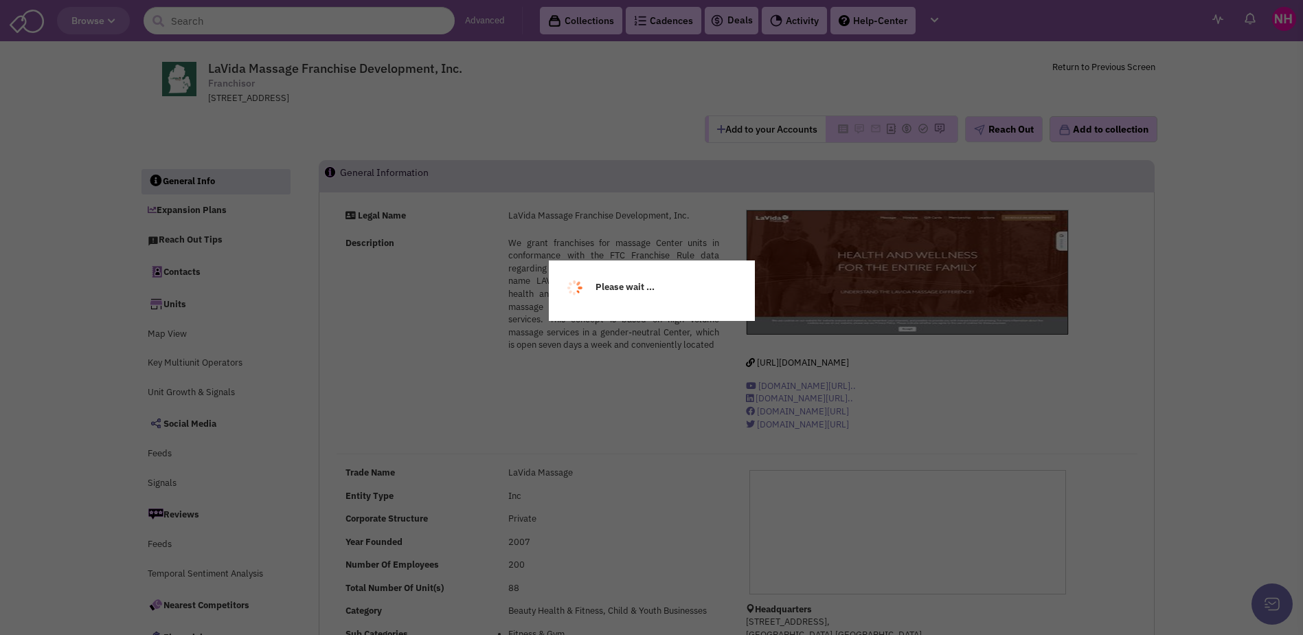
select select
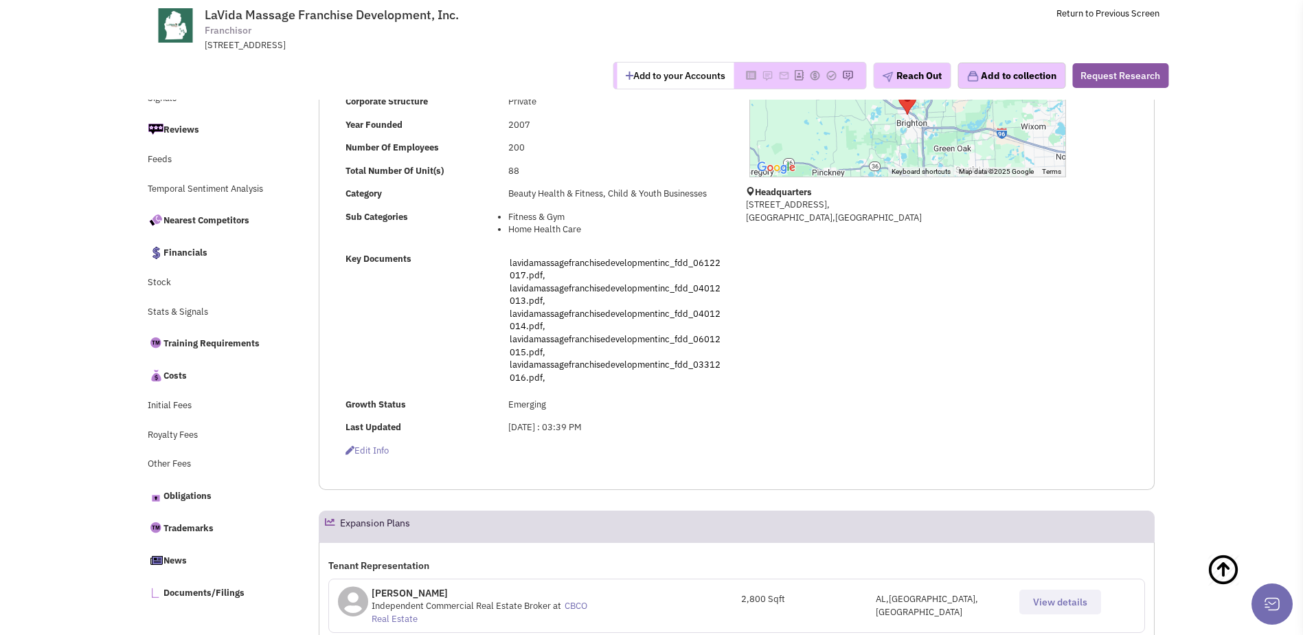
scroll to position [481, 0]
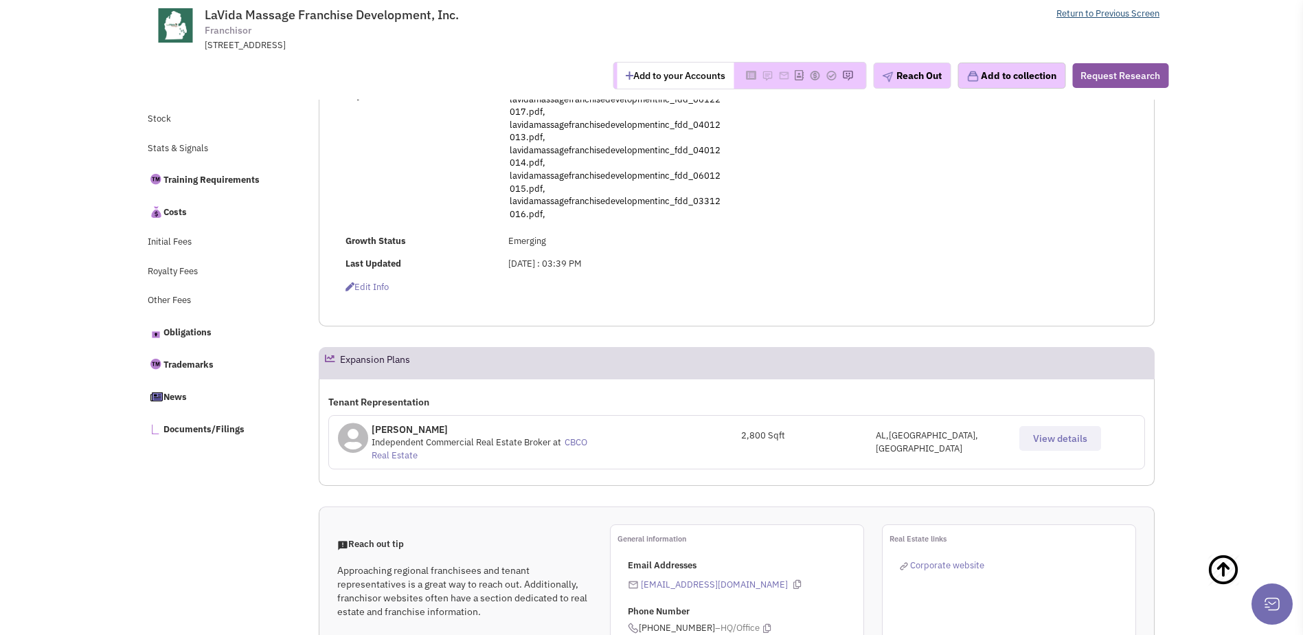
click at [1132, 15] on link "Return to Previous Screen" at bounding box center [1108, 14] width 103 height 12
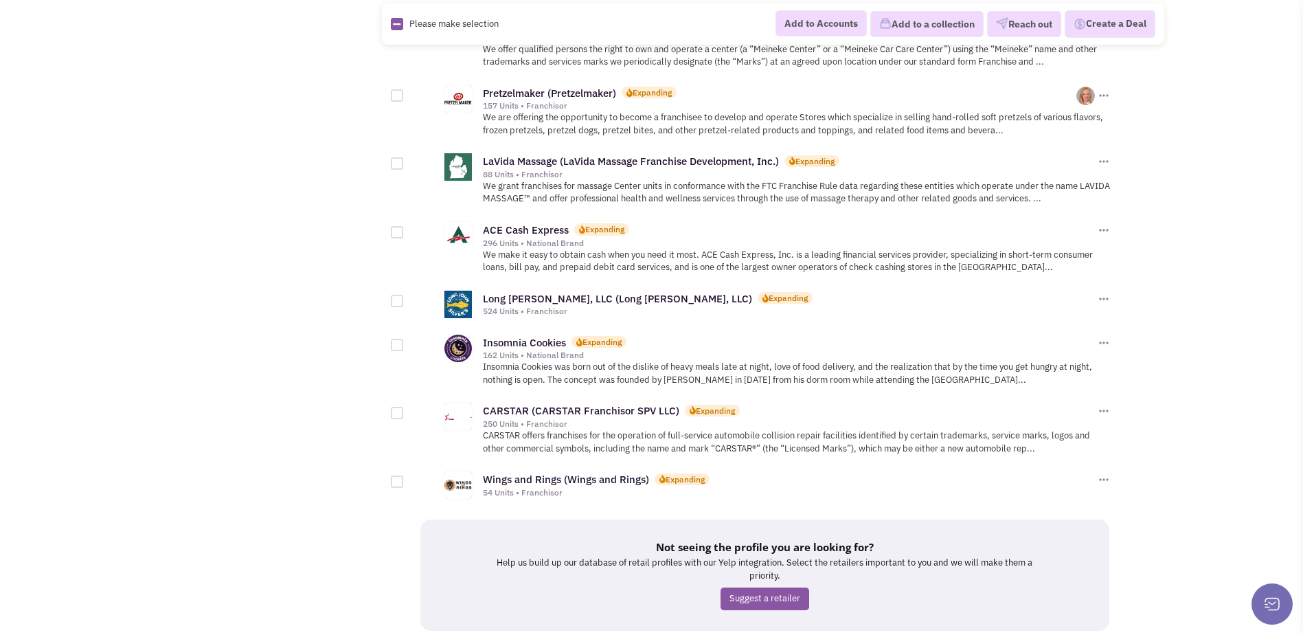
scroll to position [1434, 0]
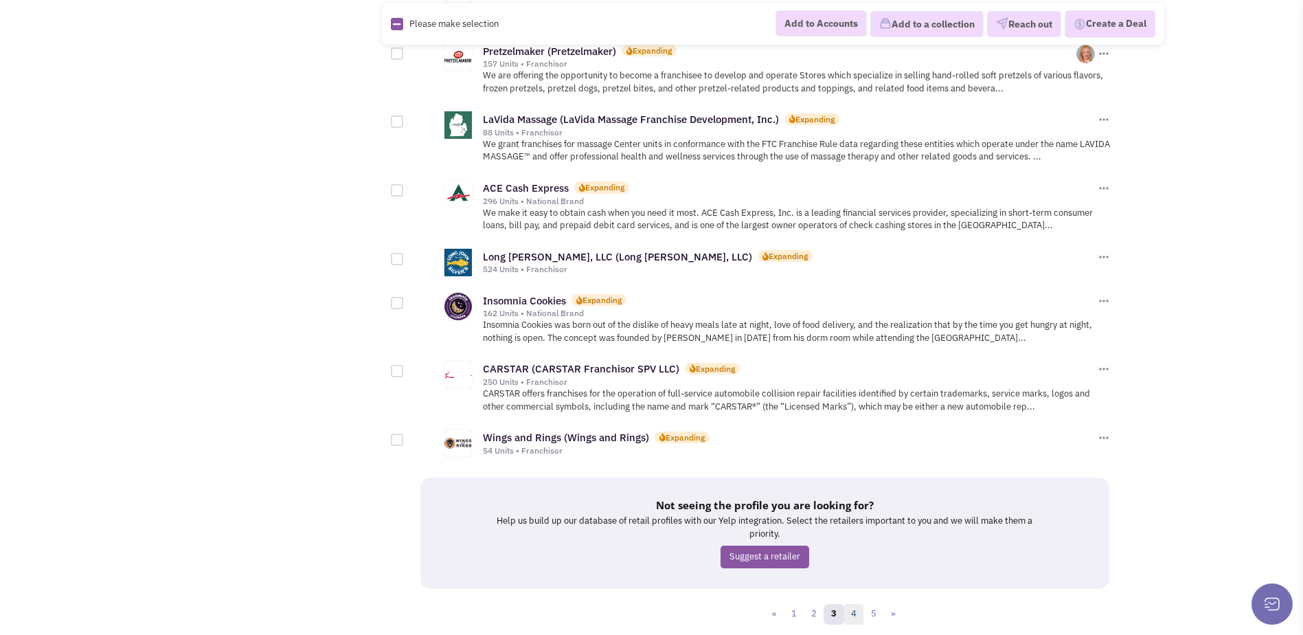
click at [856, 604] on link "4" at bounding box center [854, 614] width 21 height 21
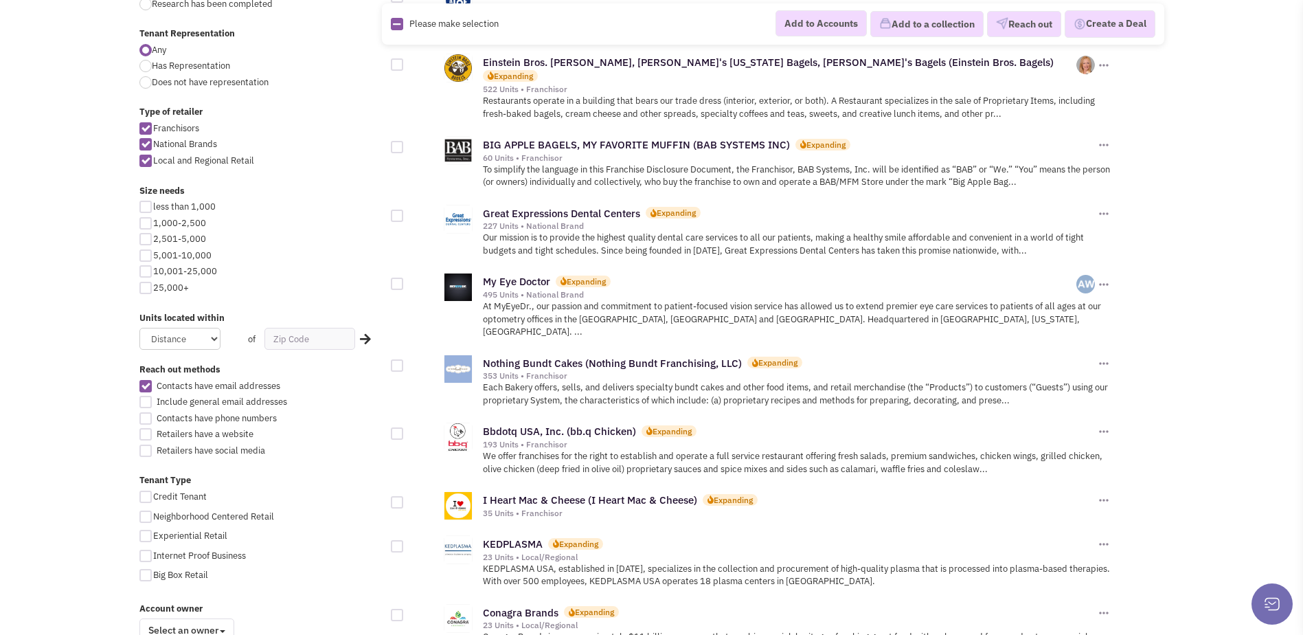
scroll to position [618, 0]
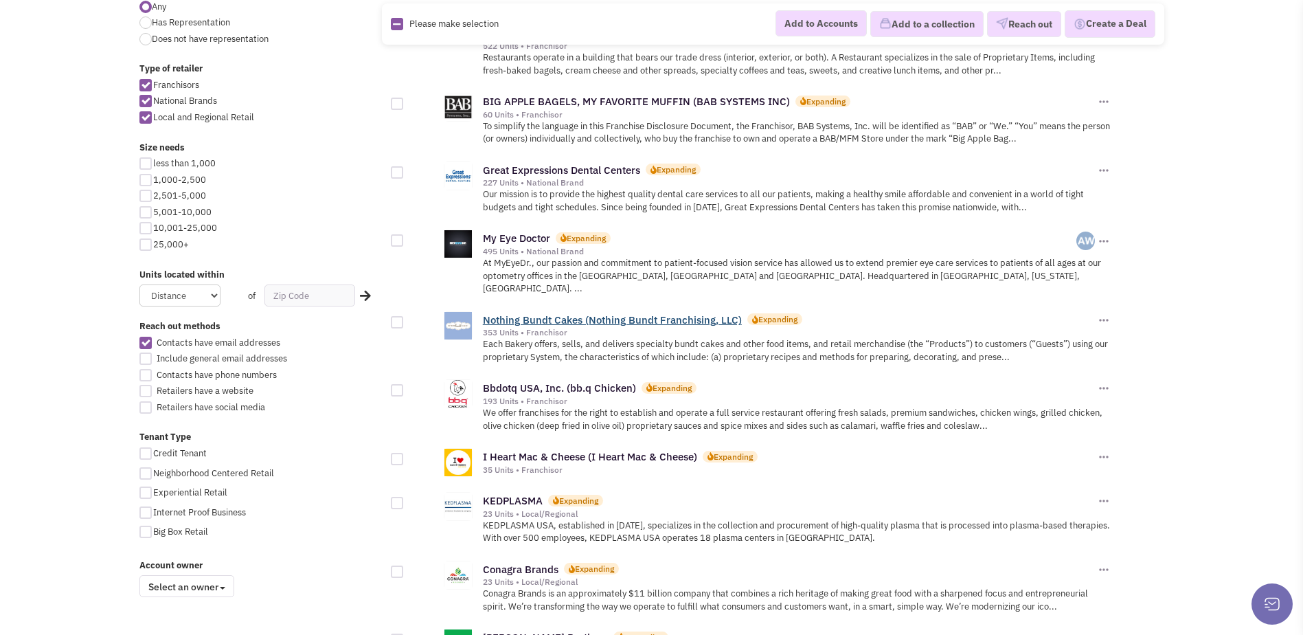
click at [632, 313] on link "Nothing Bundt Cakes (Nothing Bundt Franchising, LLC)" at bounding box center [612, 319] width 259 height 13
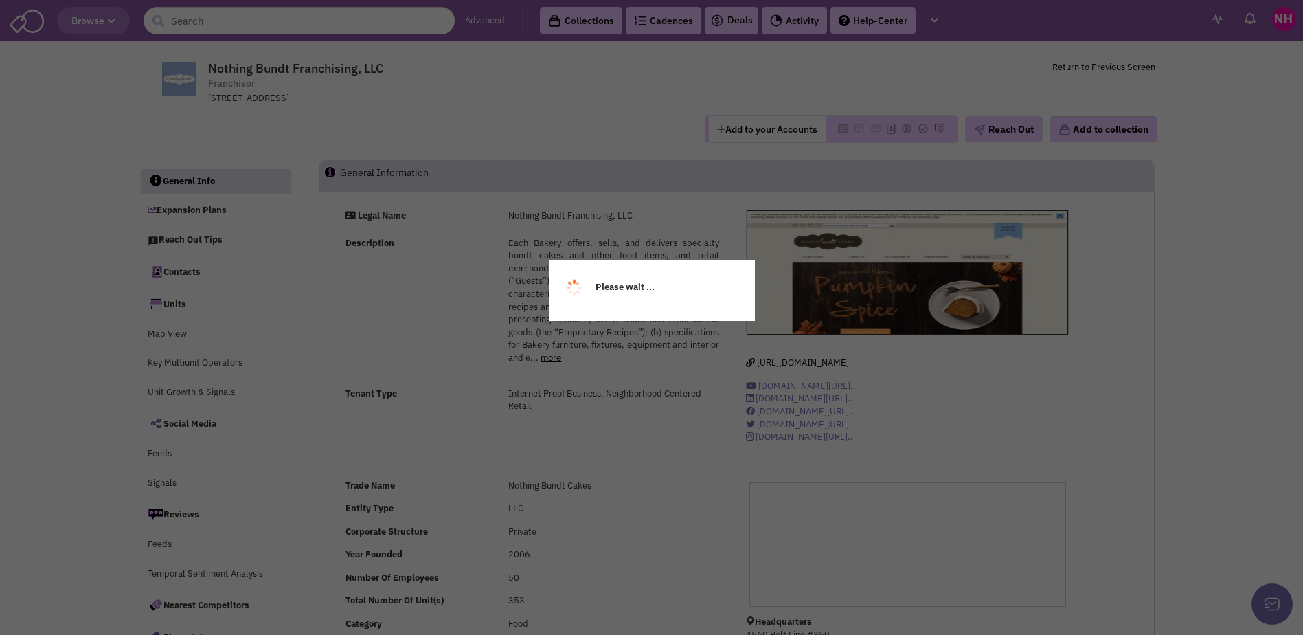
select select
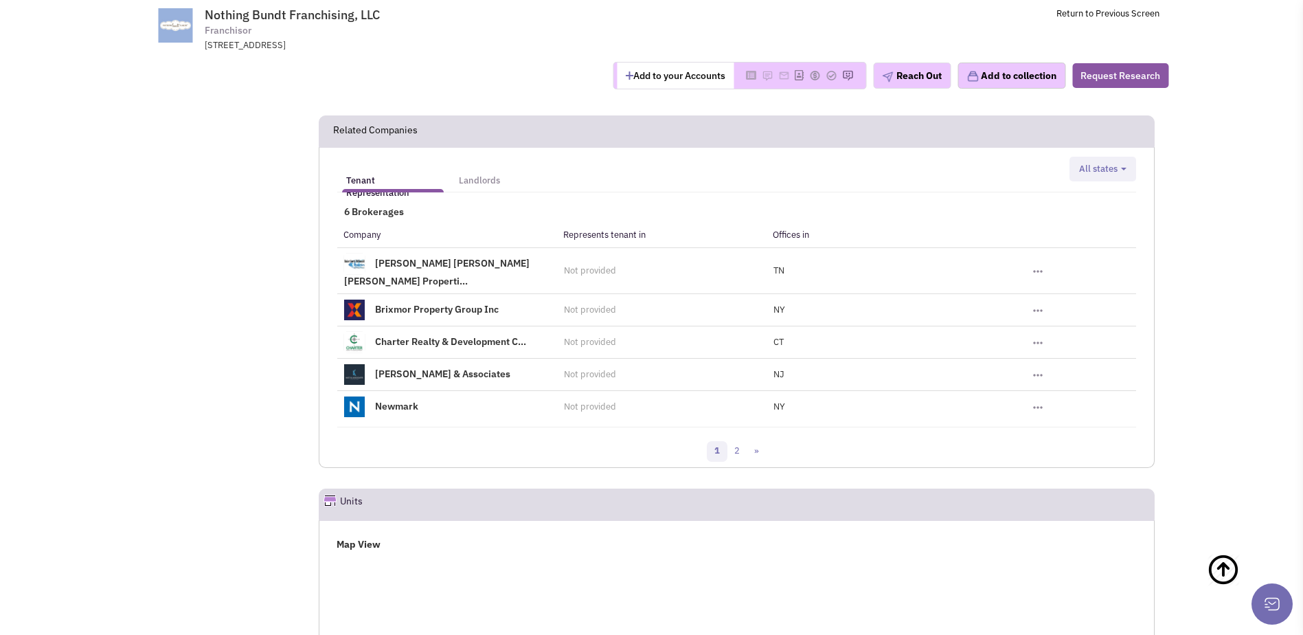
scroll to position [1925, 0]
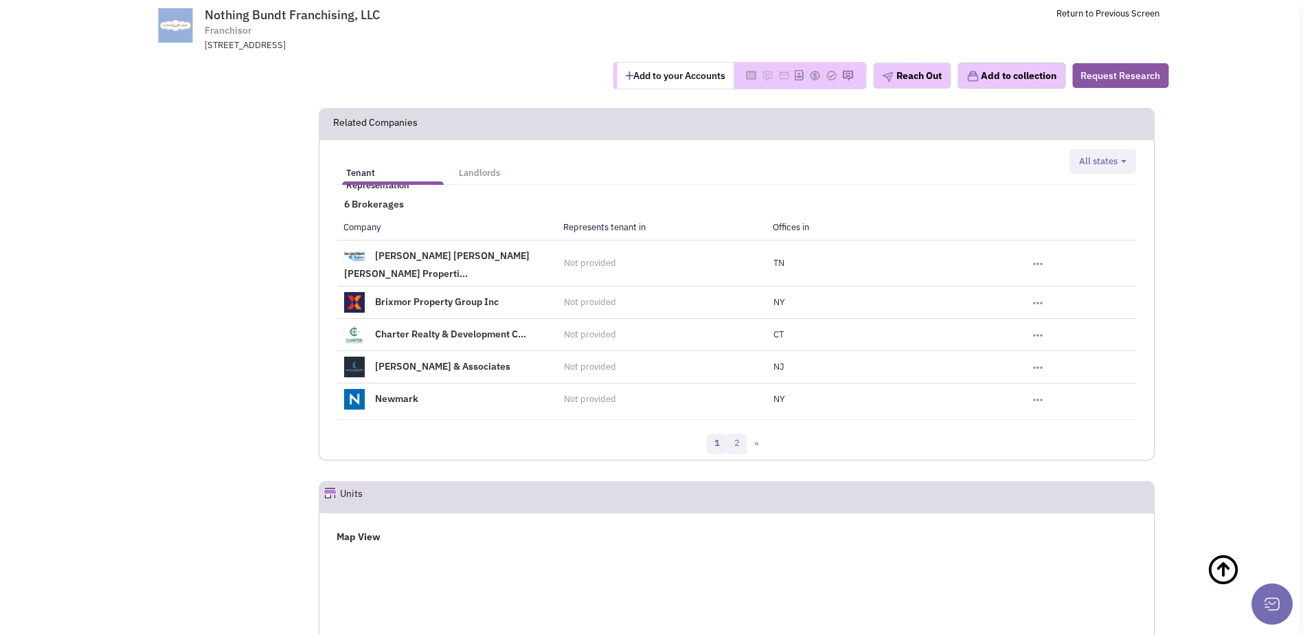
click at [732, 434] on link "2" at bounding box center [737, 444] width 21 height 21
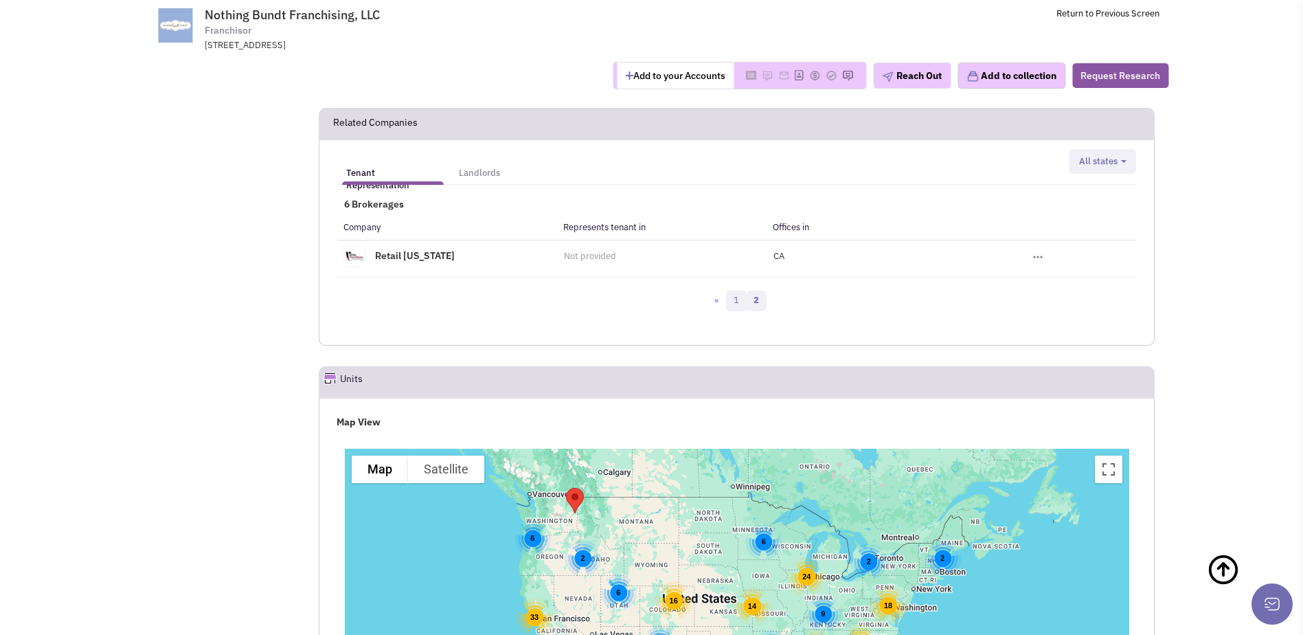
click at [741, 291] on link "1" at bounding box center [736, 301] width 21 height 21
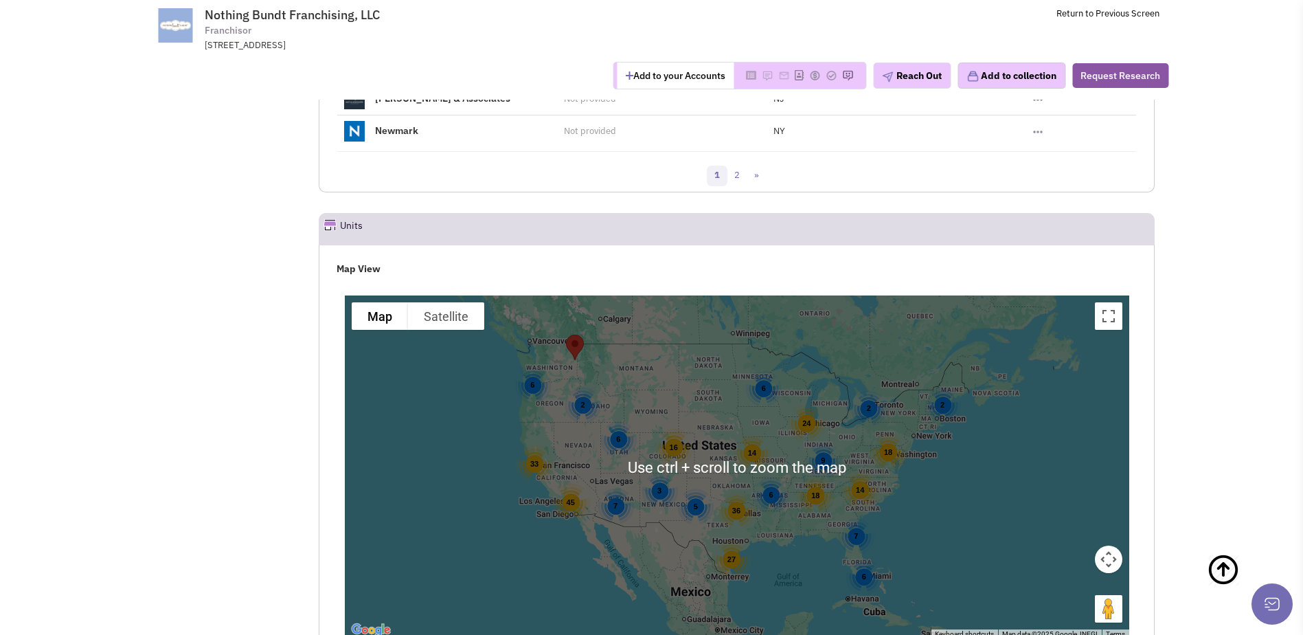
scroll to position [2200, 0]
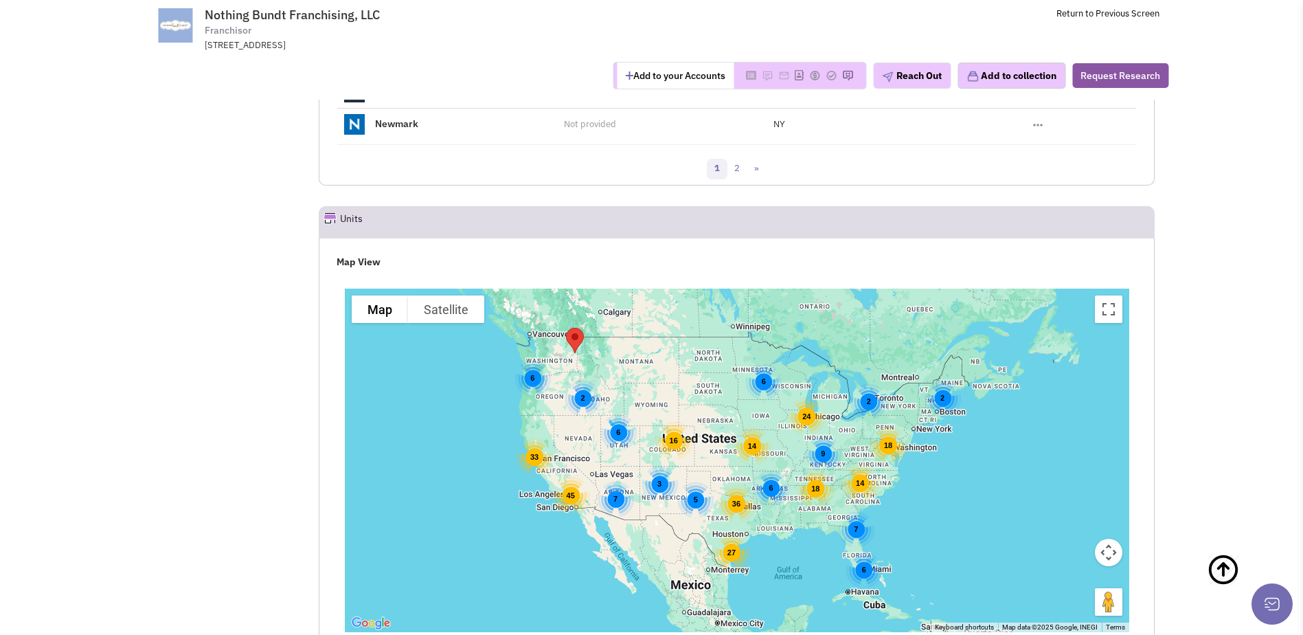
click at [851, 383] on div "18 7 6 45 33 16 7 6 2 24 14 9 18 6 14 3 6 36 27 5 6 2 2" at bounding box center [737, 461] width 785 height 344
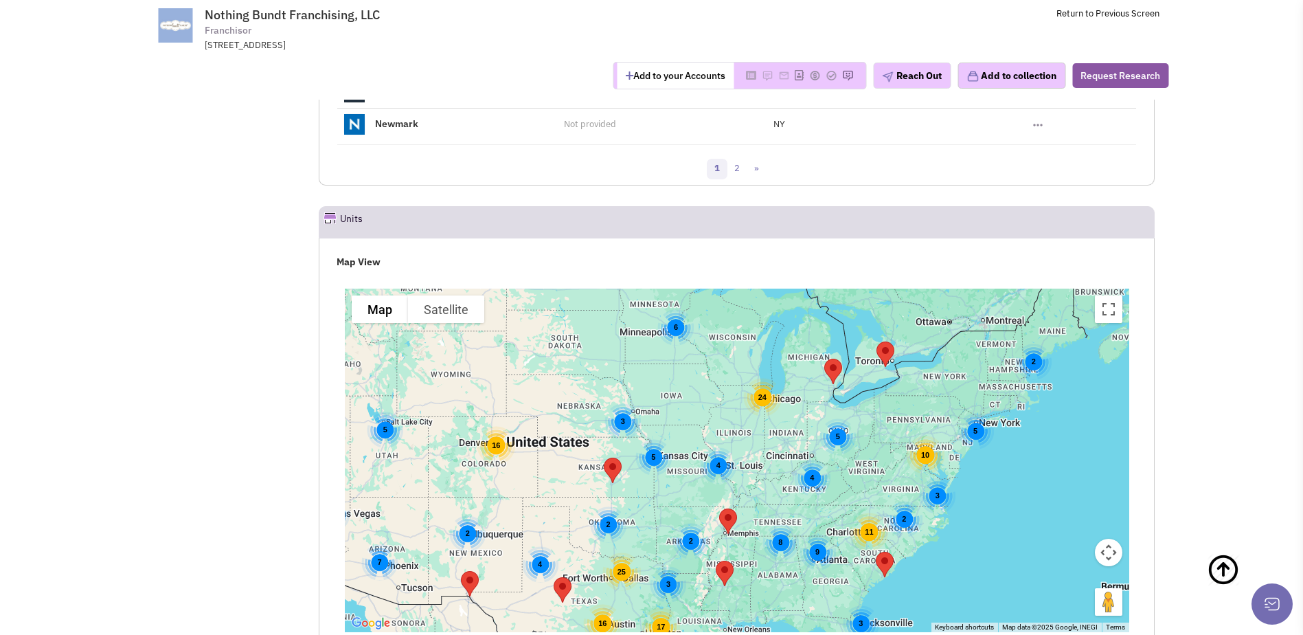
click at [834, 418] on div "5" at bounding box center [838, 436] width 36 height 36
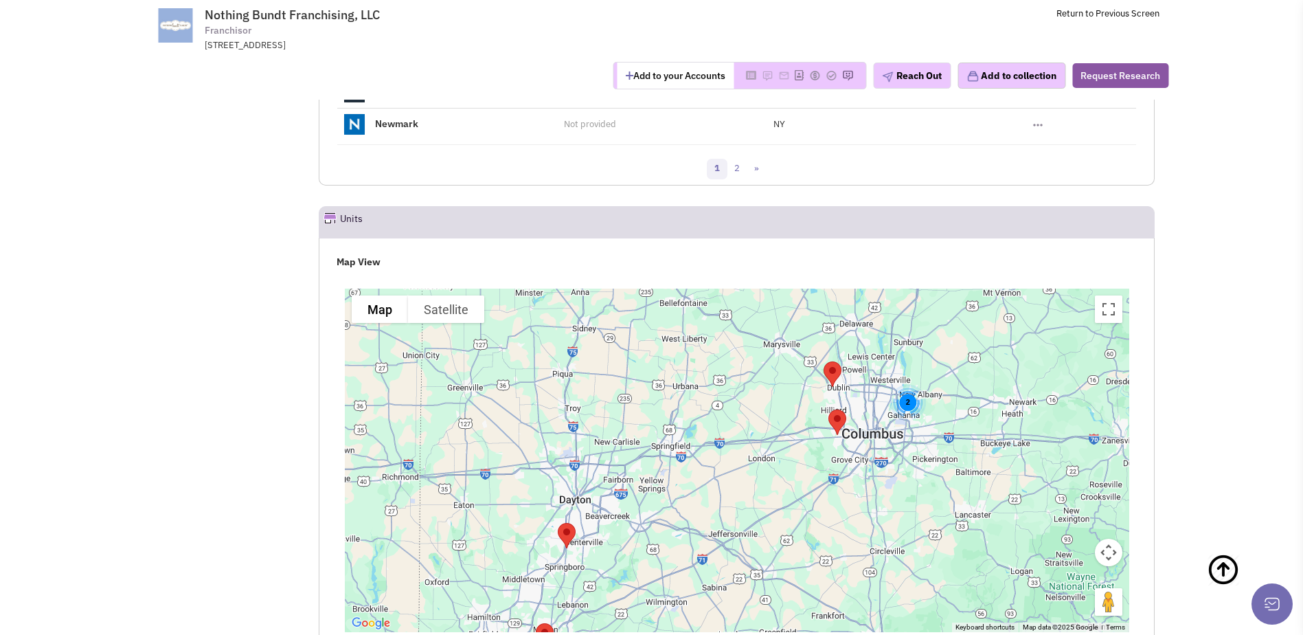
click at [910, 384] on div "2" at bounding box center [908, 402] width 36 height 36
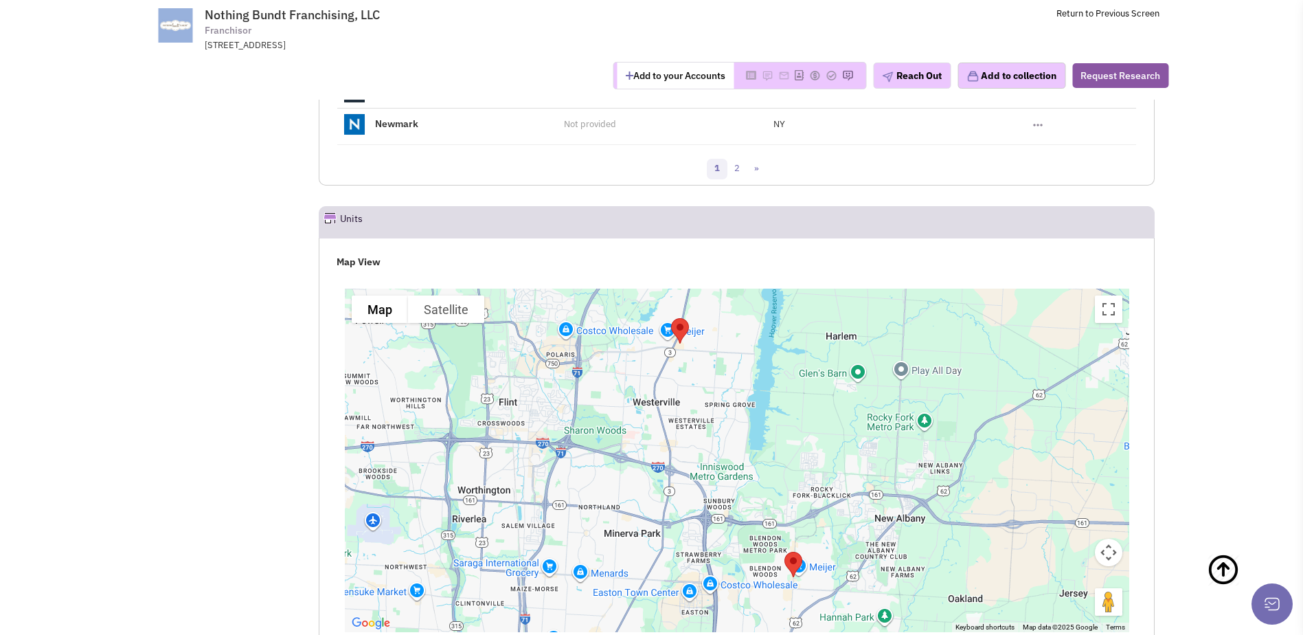
click at [680, 313] on img "Nothing Bundt Cakes" at bounding box center [680, 331] width 29 height 36
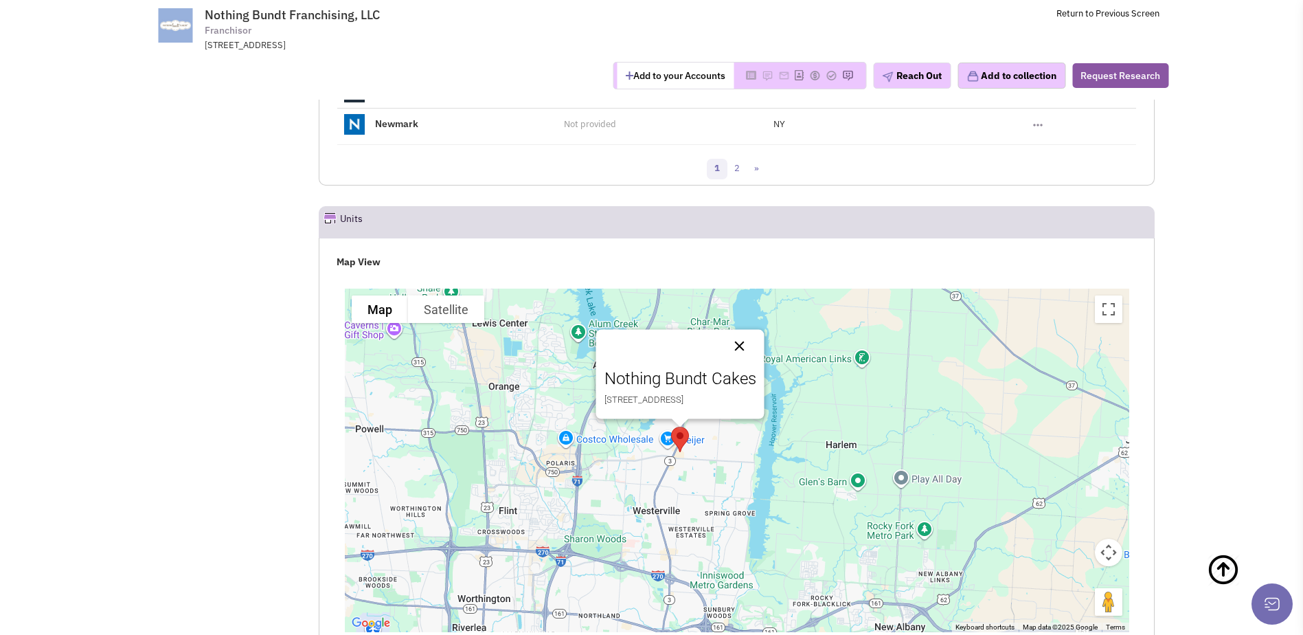
click at [756, 330] on button "Close" at bounding box center [739, 346] width 33 height 33
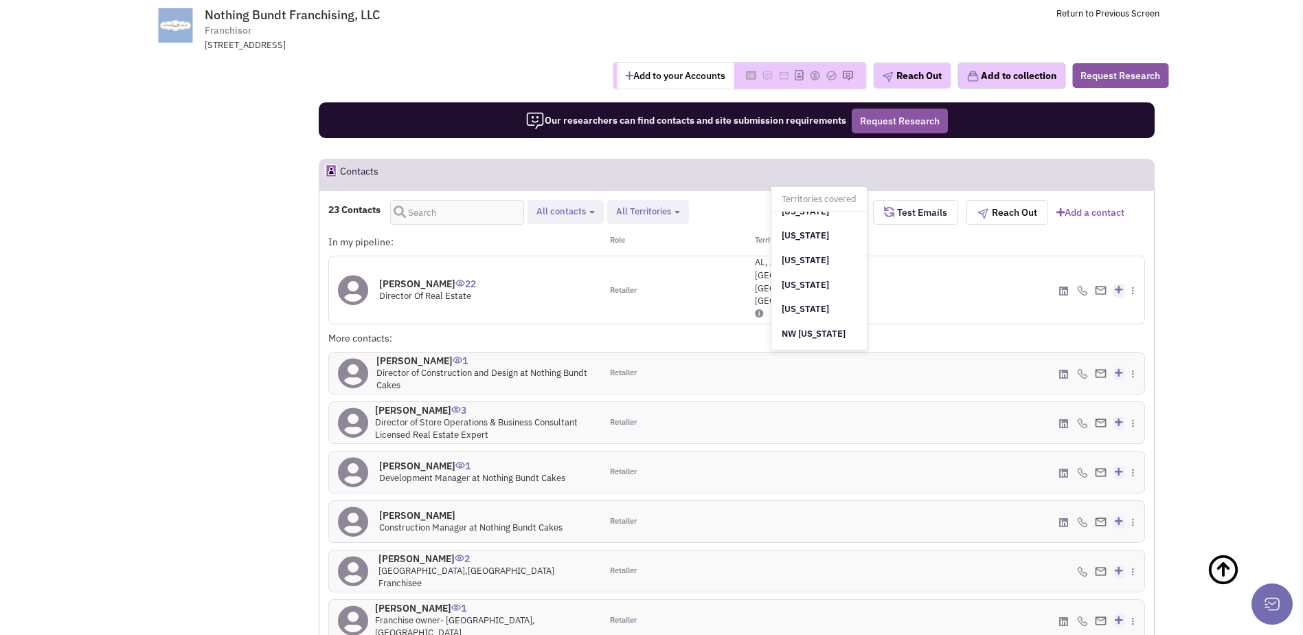
scroll to position [824, 0]
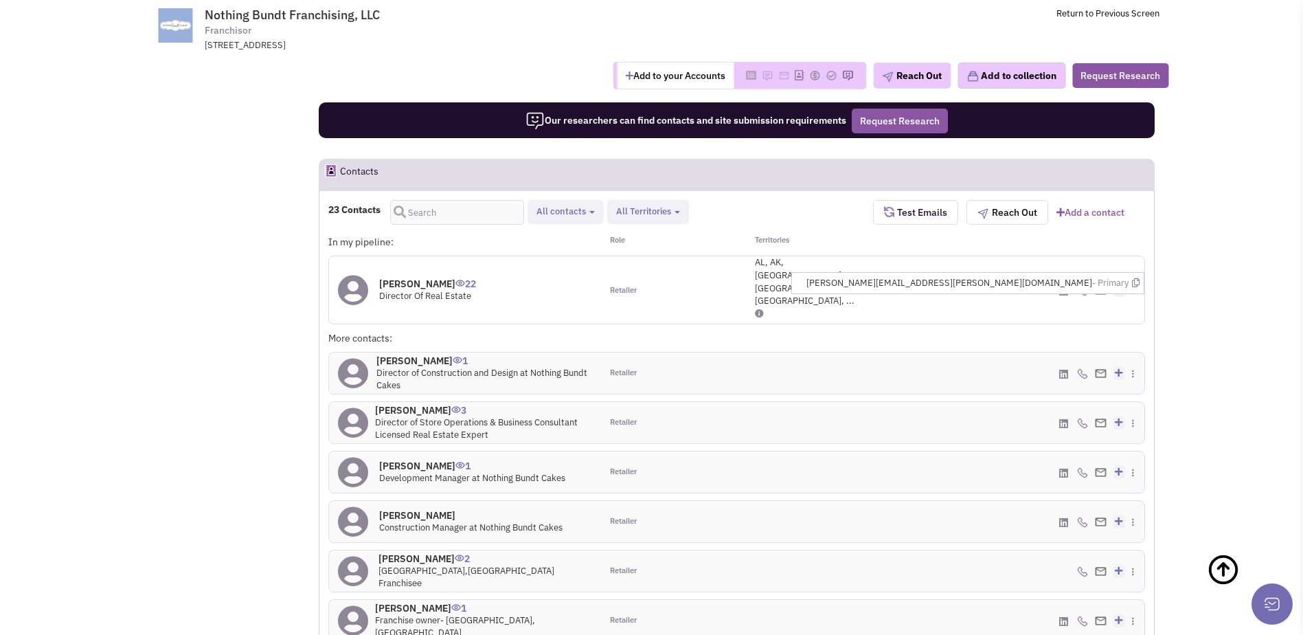
click at [1099, 286] on img at bounding box center [1101, 290] width 12 height 9
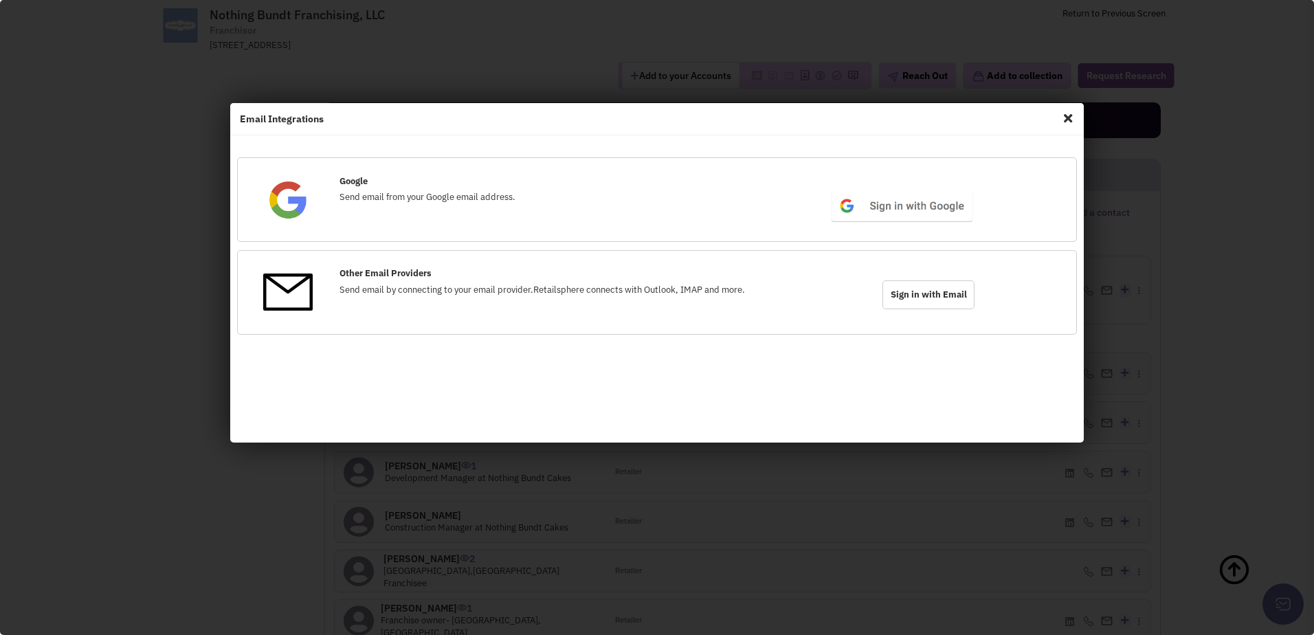
click at [1068, 120] on span "Close" at bounding box center [1068, 118] width 18 height 22
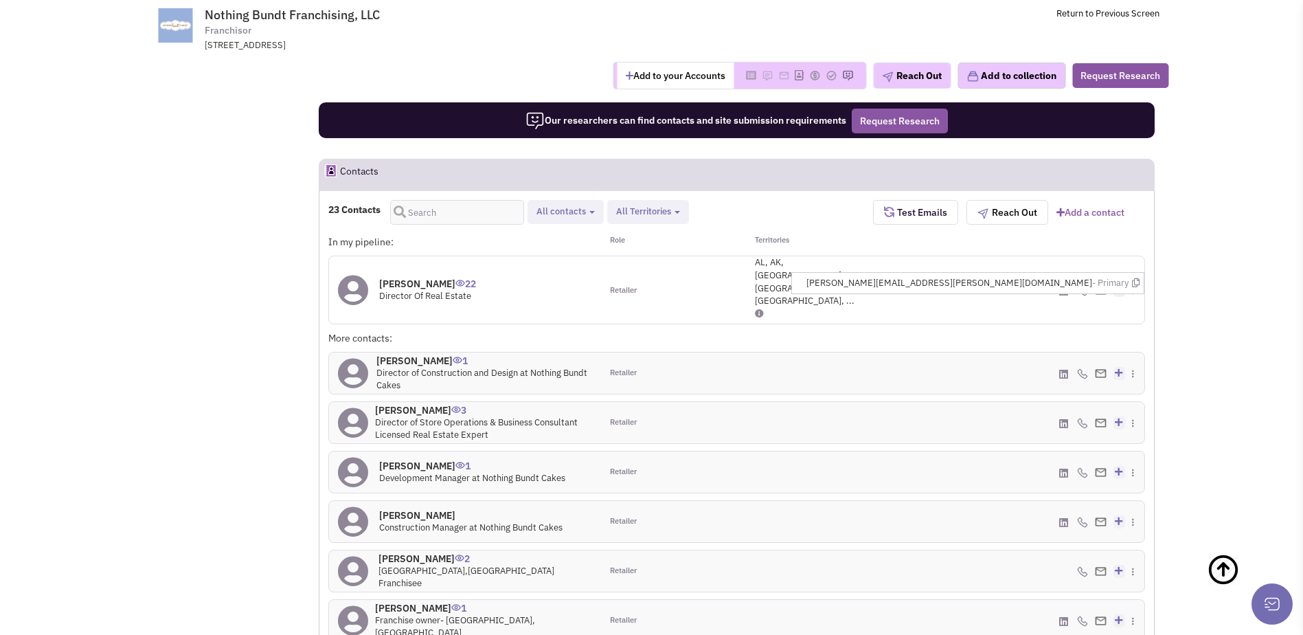
click at [1132, 277] on span "phillip.pitts@nothingbundtcakes.com - Primary" at bounding box center [973, 283] width 333 height 13
click at [1136, 278] on icon at bounding box center [1136, 282] width 8 height 9
